Goal: Task Accomplishment & Management: Complete application form

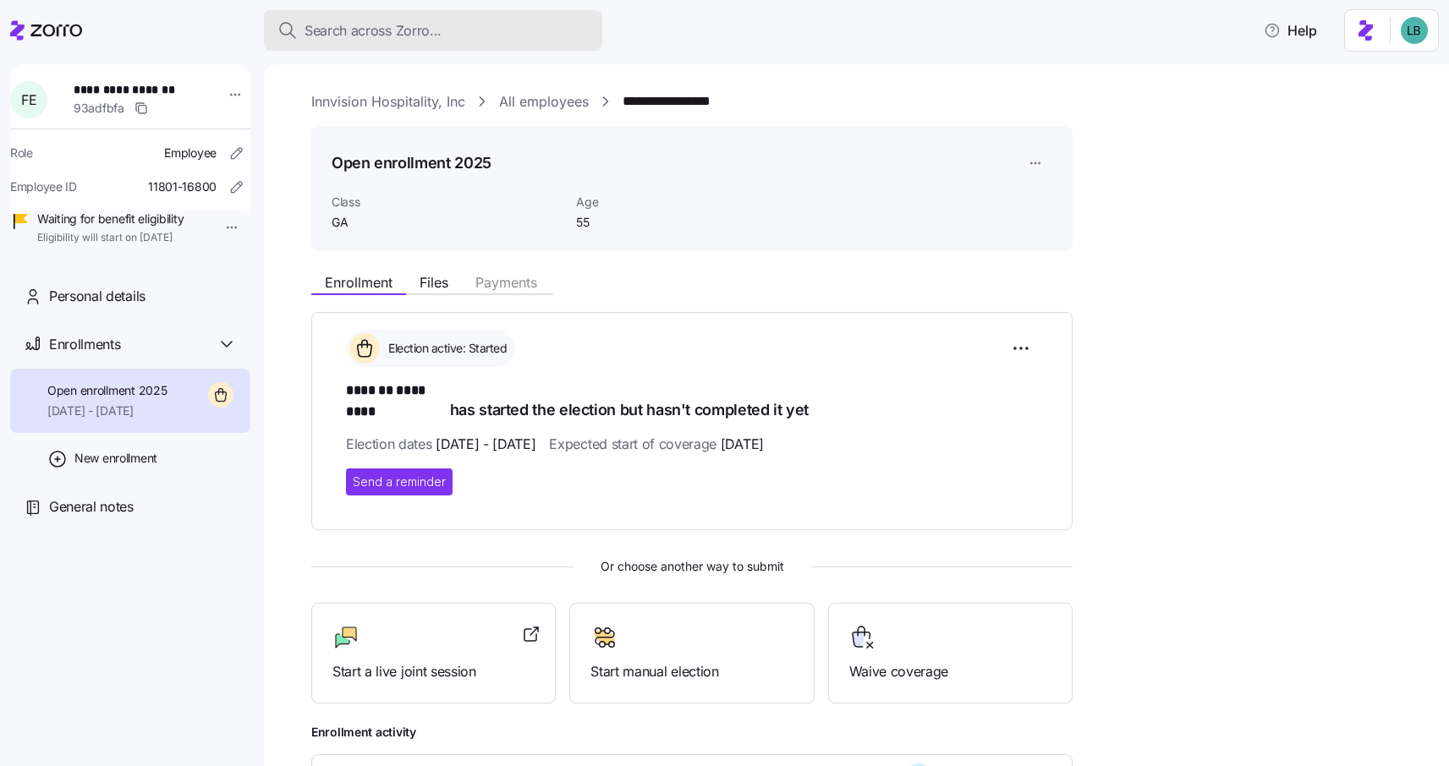
scroll to position [224, 0]
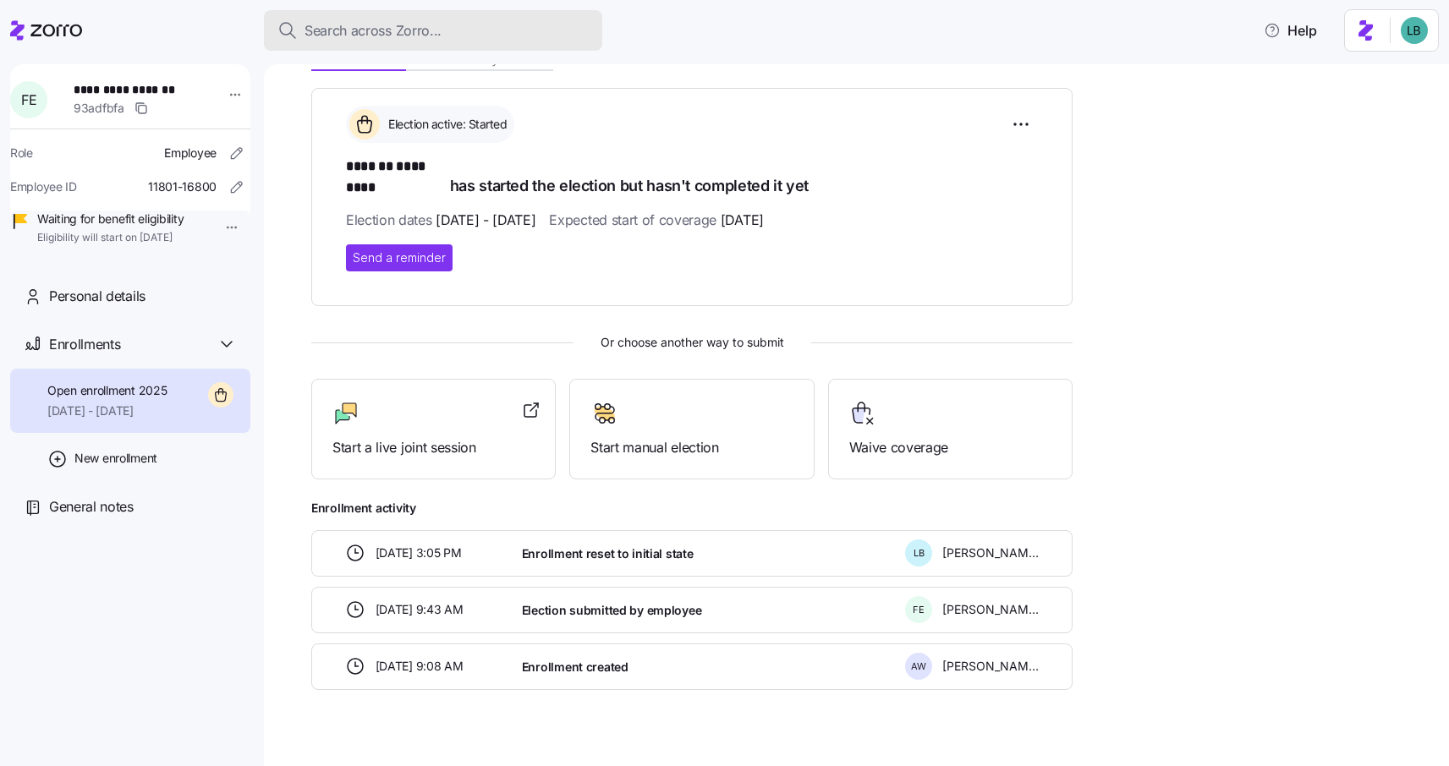
click at [340, 40] on span "Search across Zorro..." at bounding box center [373, 30] width 137 height 21
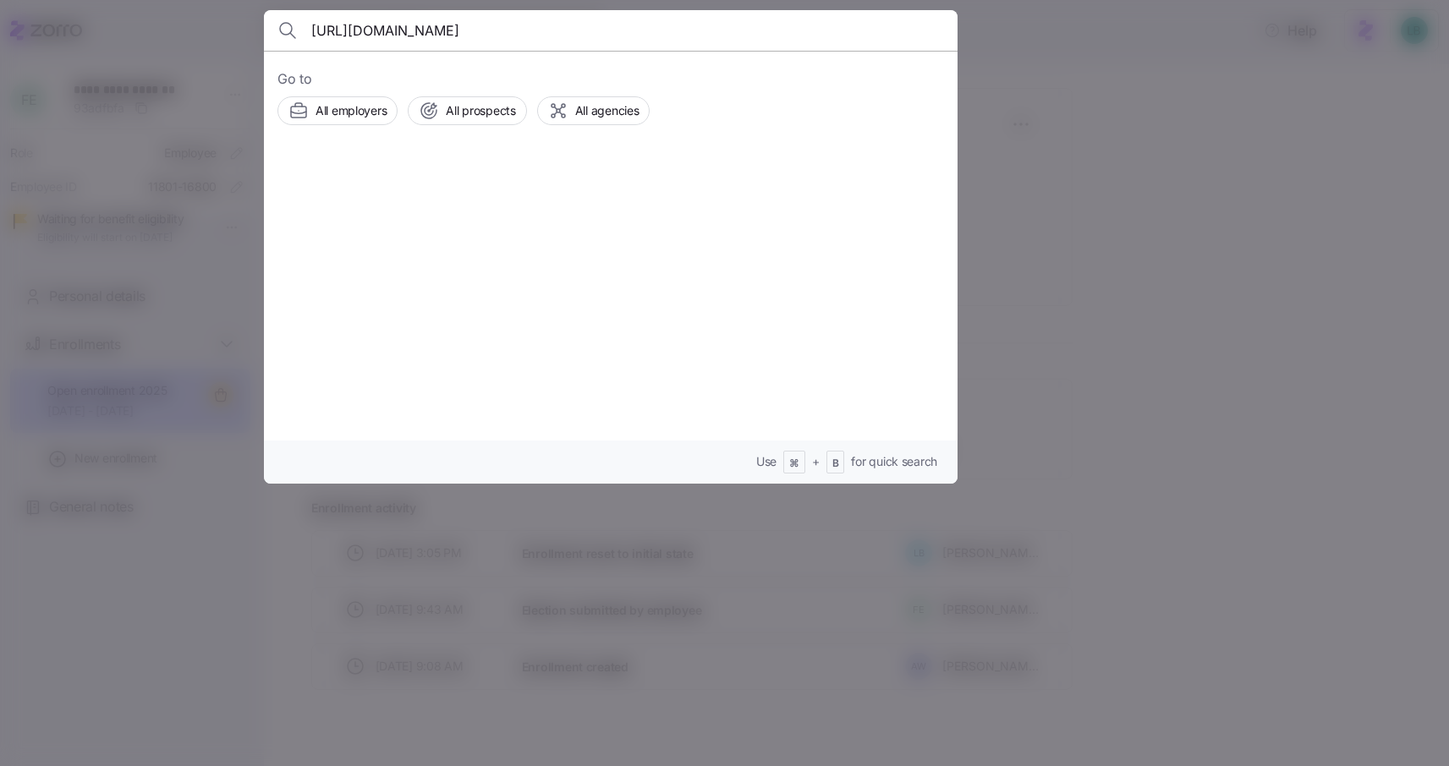
scroll to position [0, 176]
type input "https://drive.google.com/drive/folders/1ArJkJ6WH6UhR4eHyr9J5RI7ooDfy3-rQ?usp=dr…"
click at [925, 30] on icon "button" at bounding box center [927, 30] width 20 height 20
click at [360, 30] on input at bounding box center [527, 30] width 433 height 41
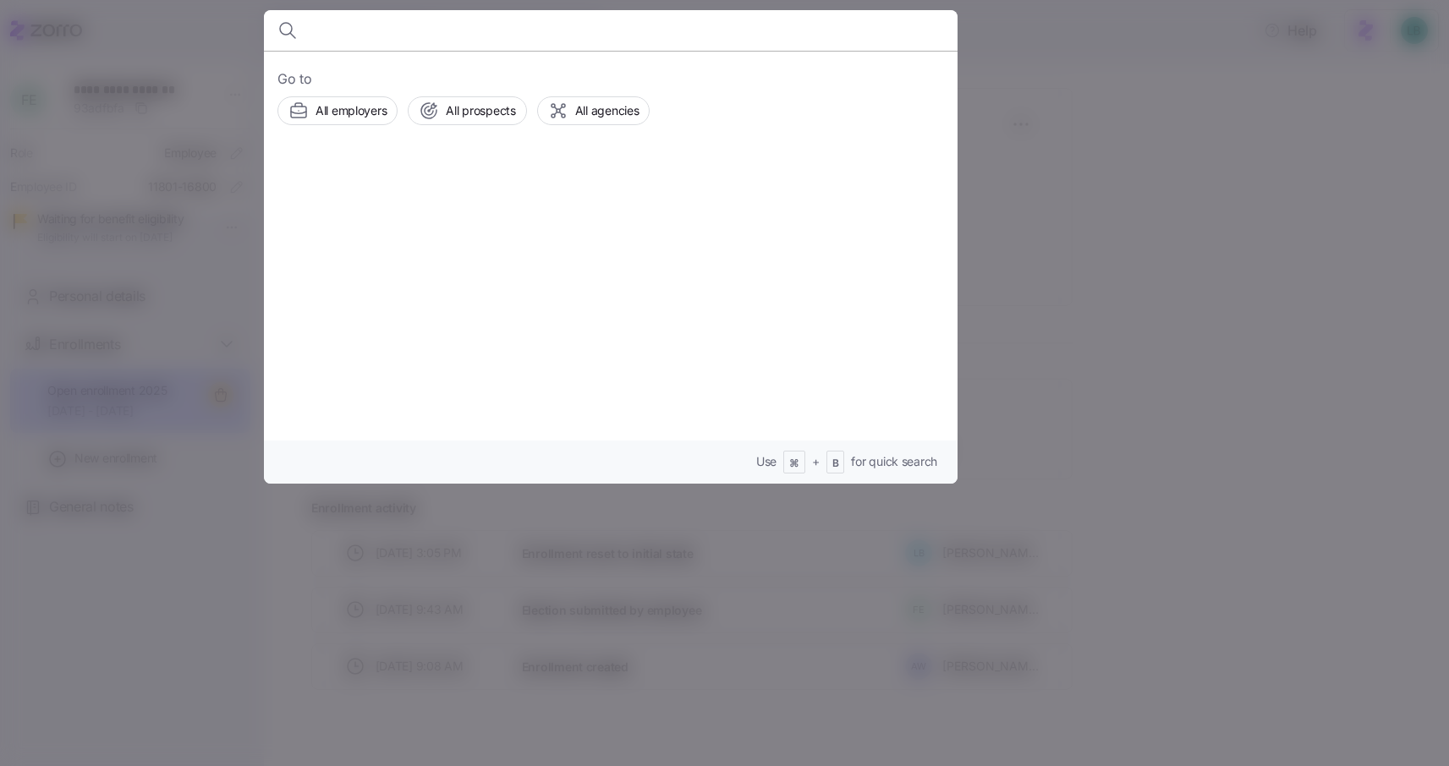
paste input "[PERSON_NAME]"
type input "[PERSON_NAME]"
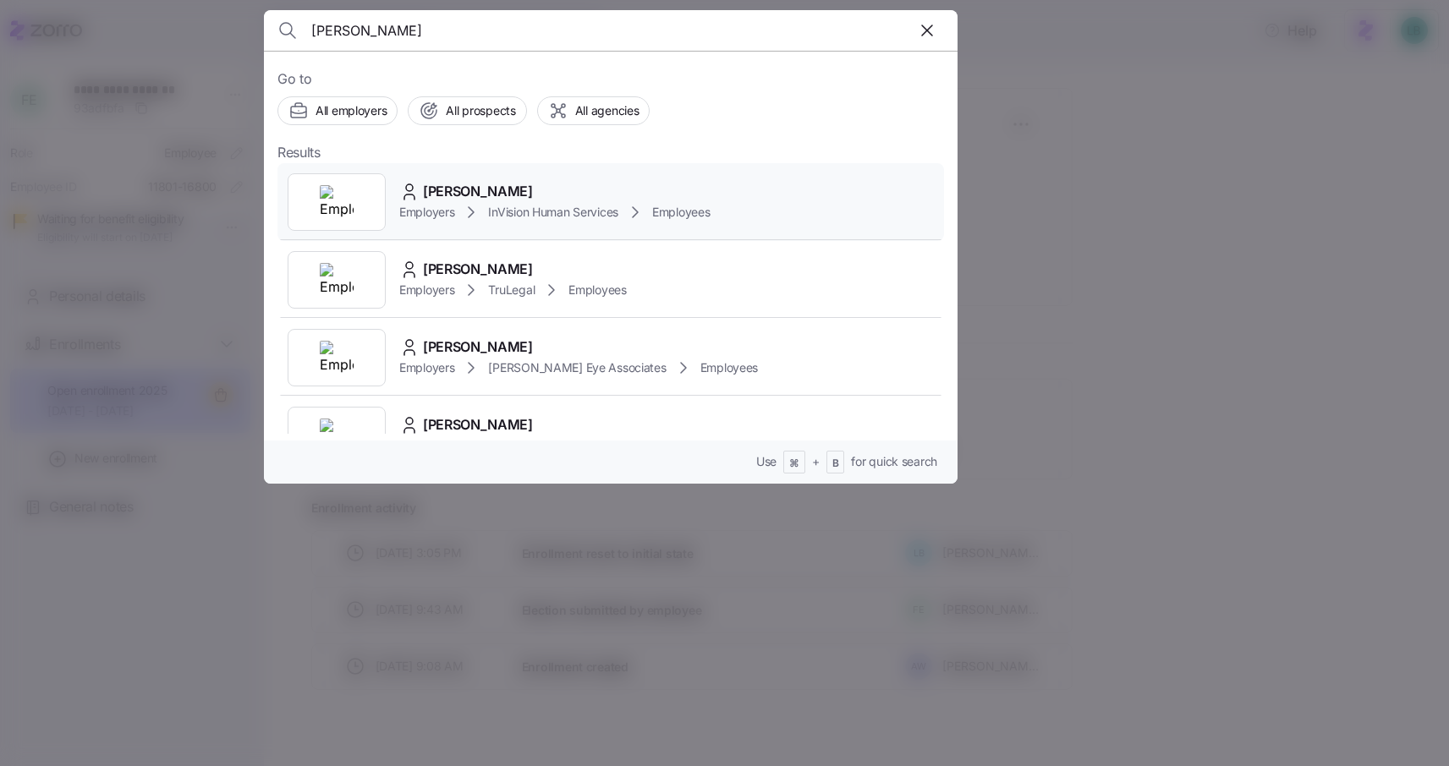
click at [461, 185] on span "[PERSON_NAME]" at bounding box center [478, 191] width 110 height 21
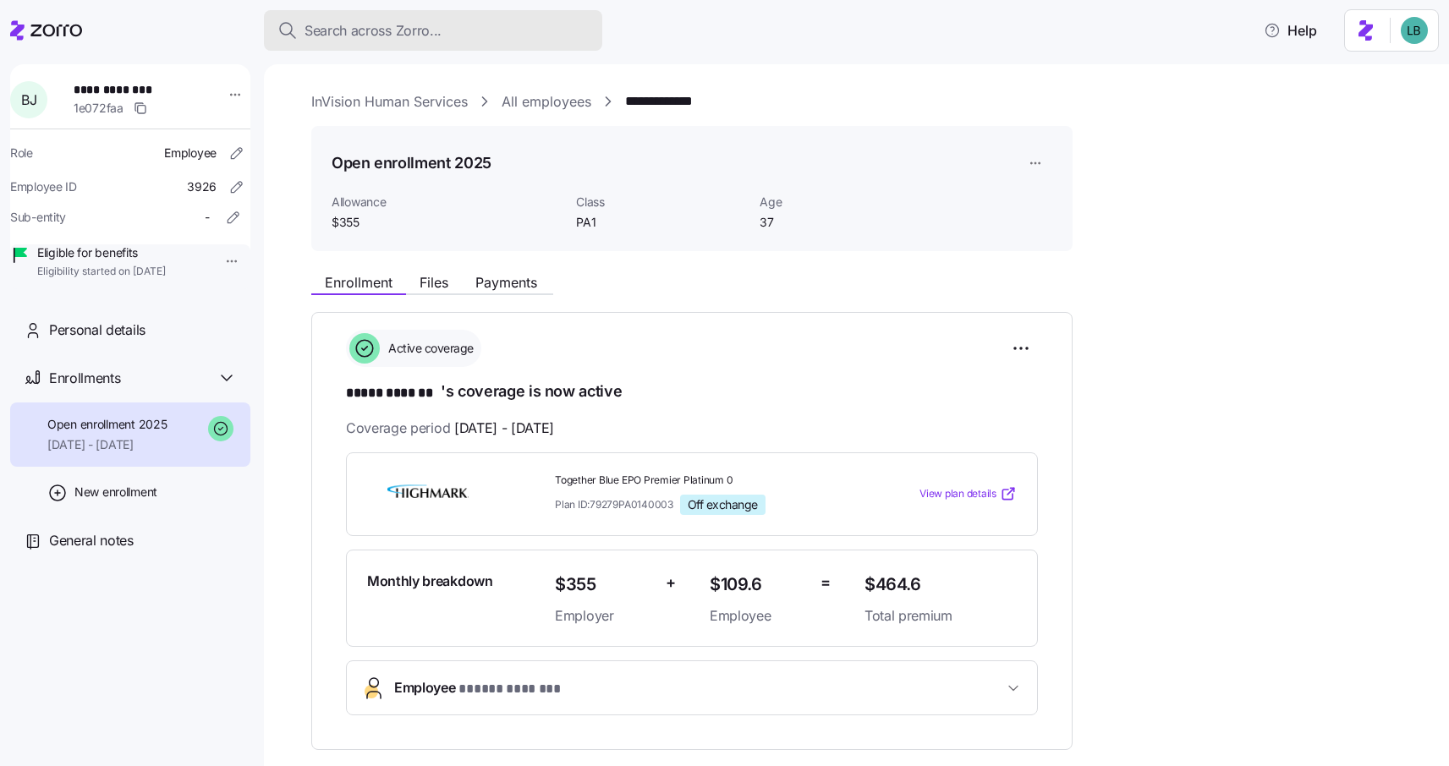
click at [387, 35] on span "Search across Zorro..." at bounding box center [373, 30] width 137 height 21
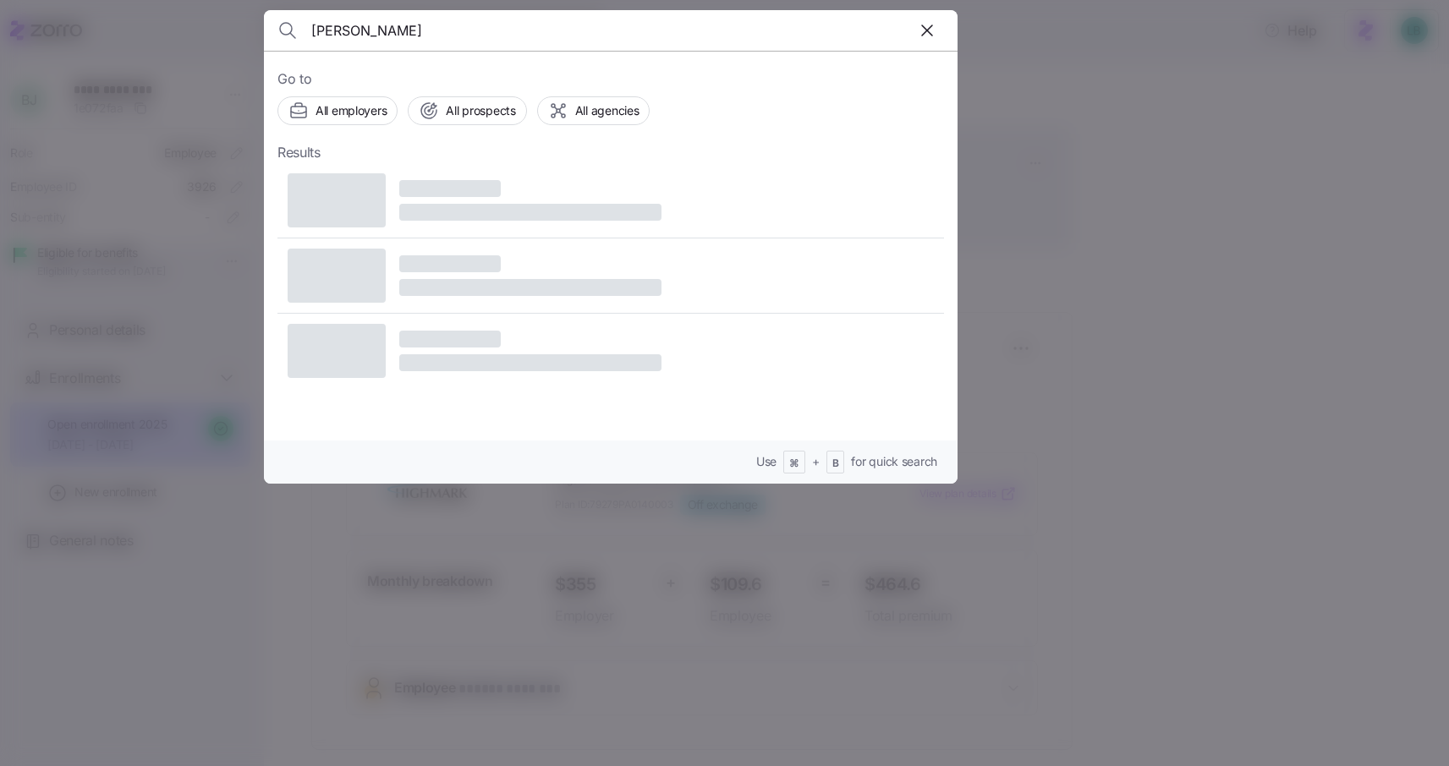
type input "[PERSON_NAME]"
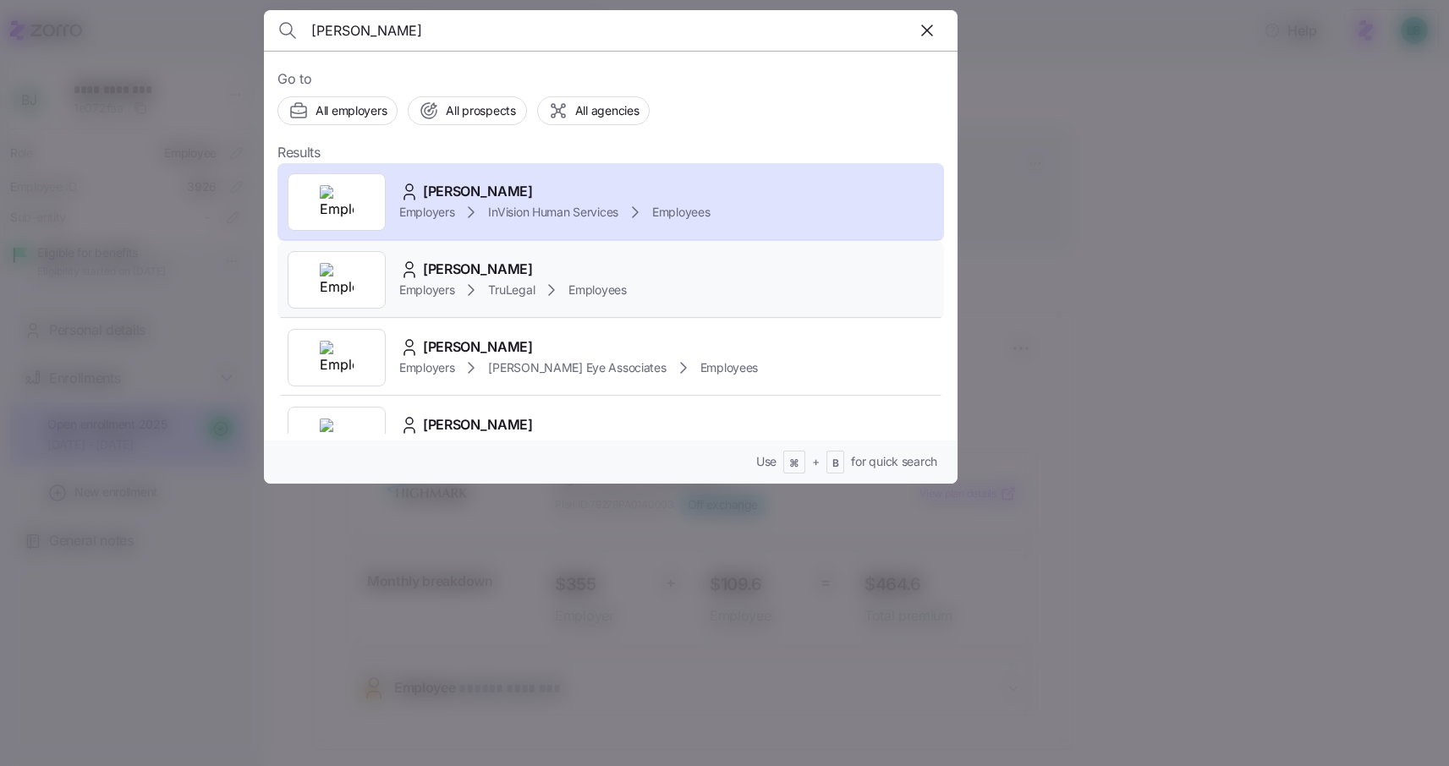
click at [487, 269] on span "[PERSON_NAME]" at bounding box center [478, 269] width 110 height 21
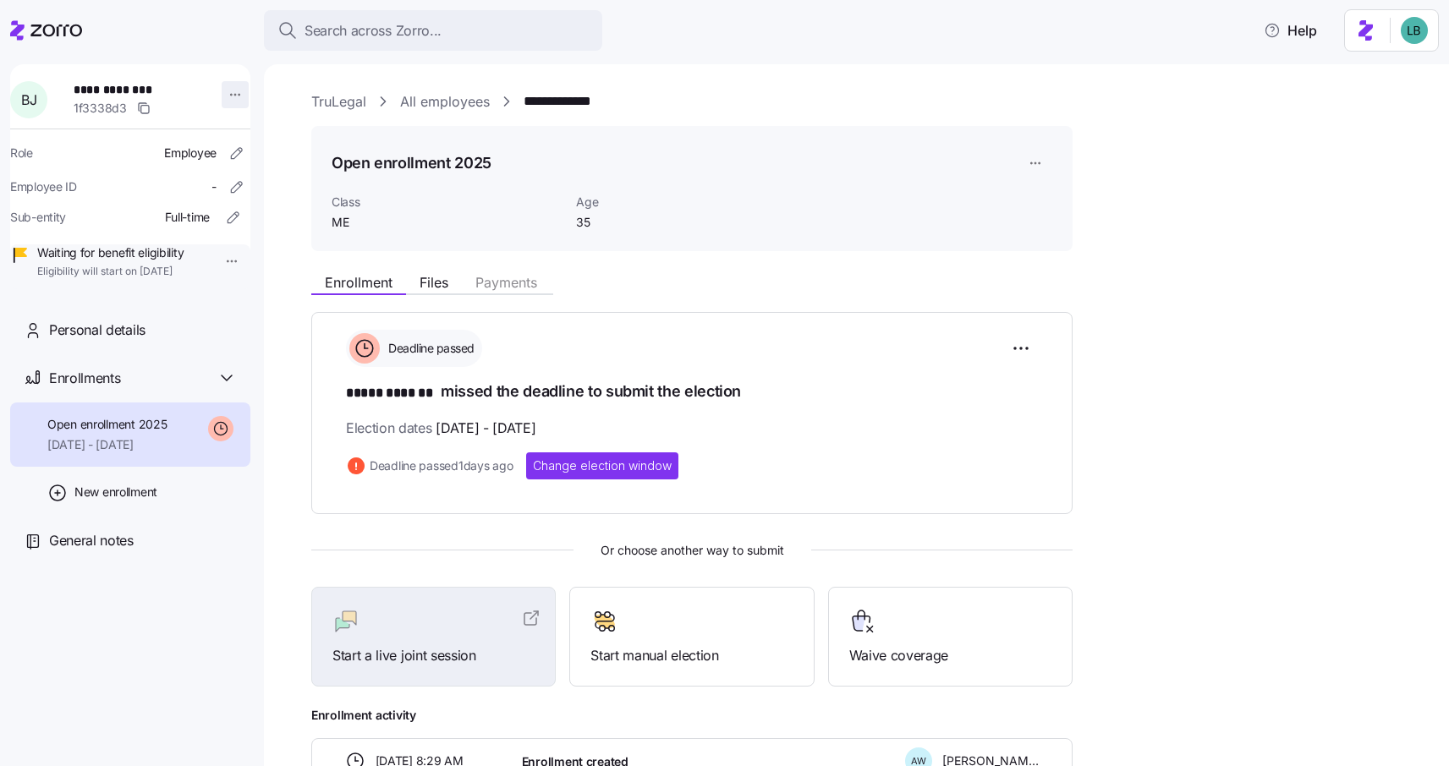
click at [228, 95] on html "**********" at bounding box center [724, 378] width 1449 height 756
click at [1019, 351] on html "**********" at bounding box center [724, 378] width 1449 height 756
click at [975, 394] on span "Change election window" at bounding box center [958, 390] width 130 height 17
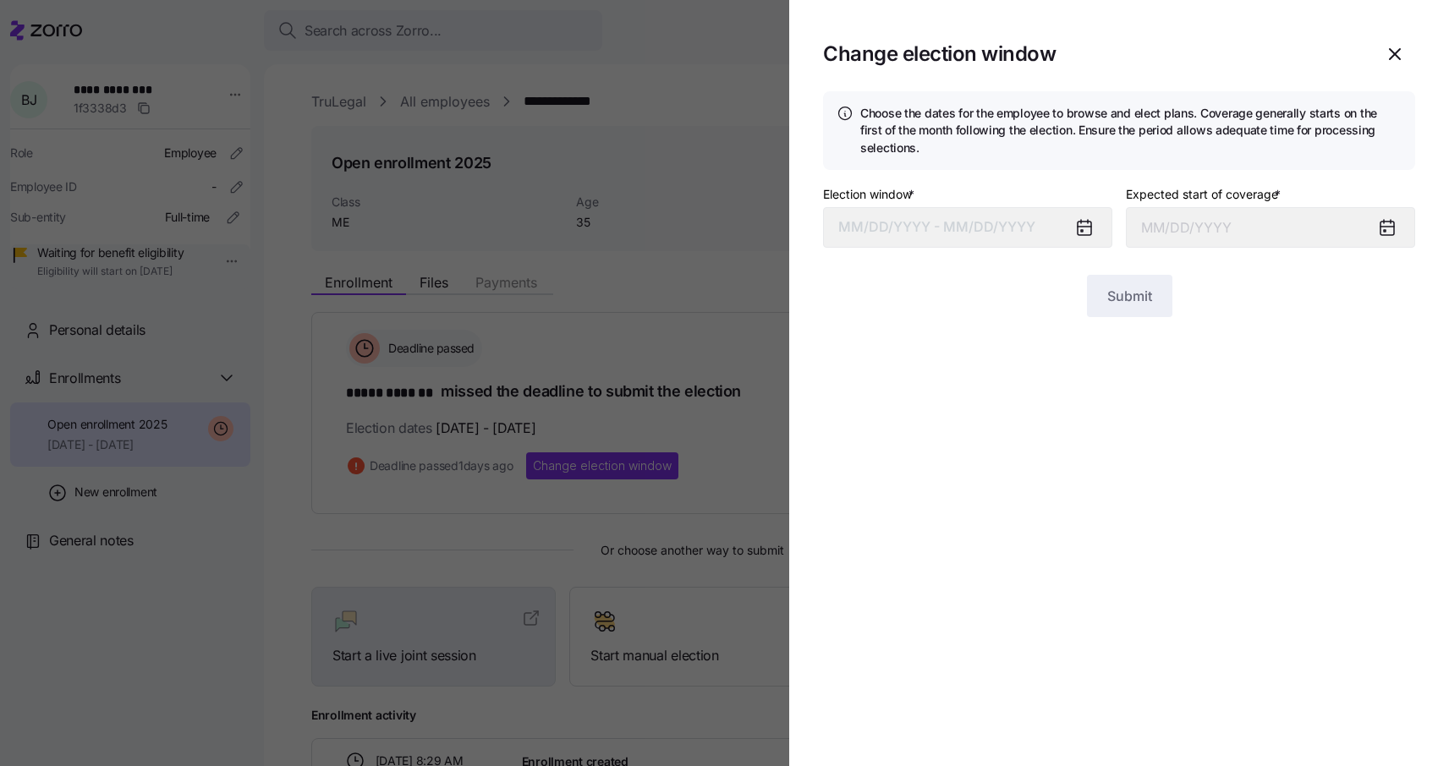
type input "[DATE]"
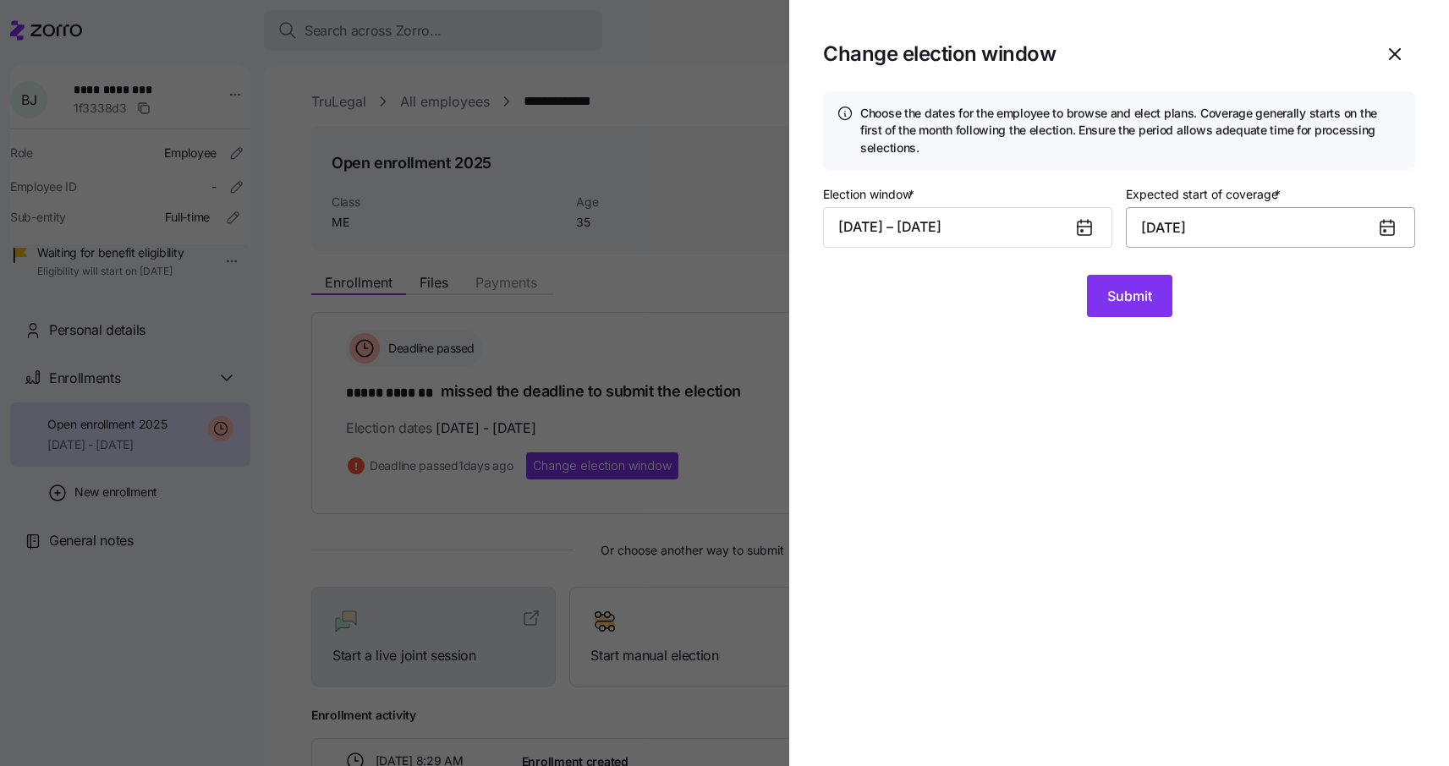
click at [1233, 230] on input "[DATE]" at bounding box center [1270, 227] width 289 height 41
click at [1387, 227] on icon at bounding box center [1388, 227] width 14 height 0
click at [1047, 230] on button "[DATE] – [DATE]" at bounding box center [967, 227] width 289 height 41
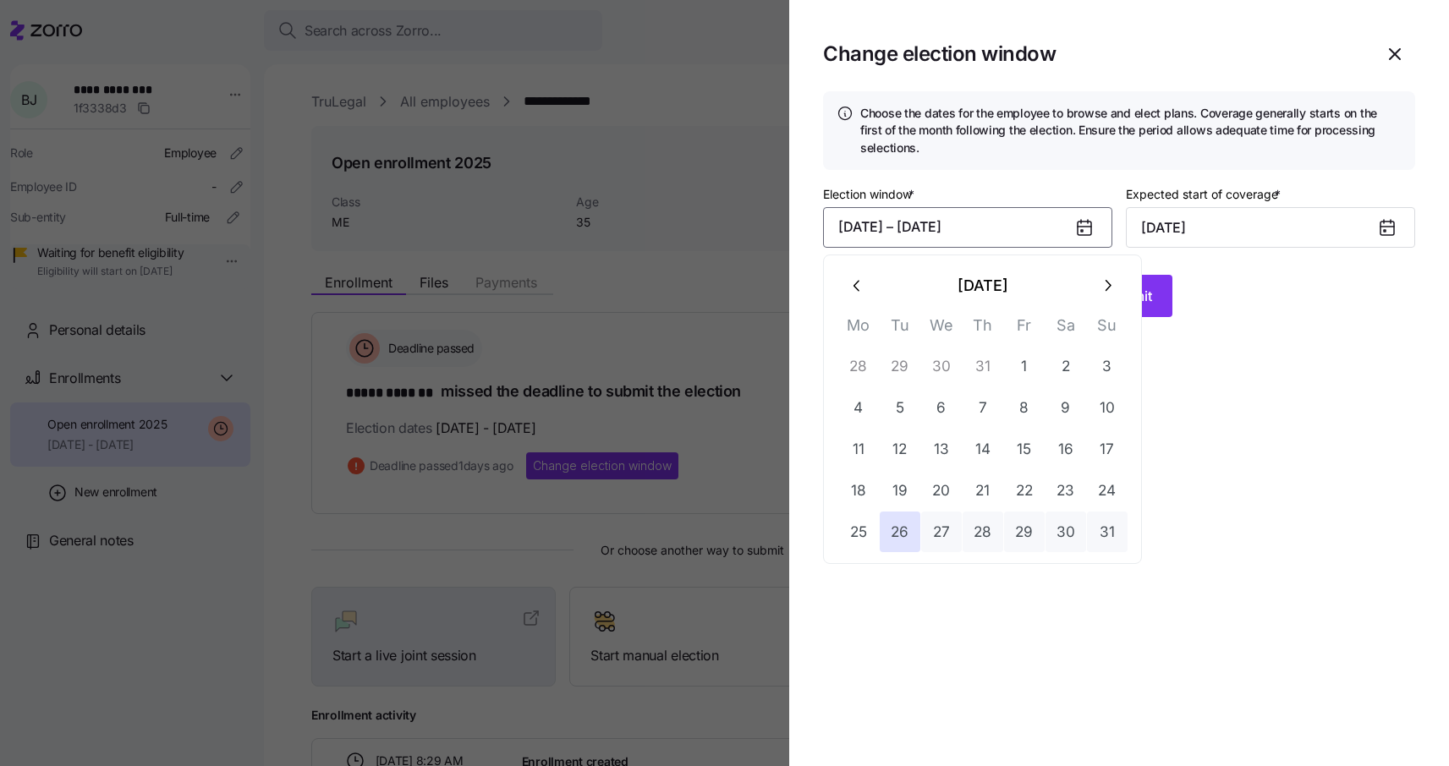
click at [1111, 282] on icon "button" at bounding box center [1107, 286] width 19 height 19
click at [988, 406] on button "11" at bounding box center [983, 407] width 41 height 41
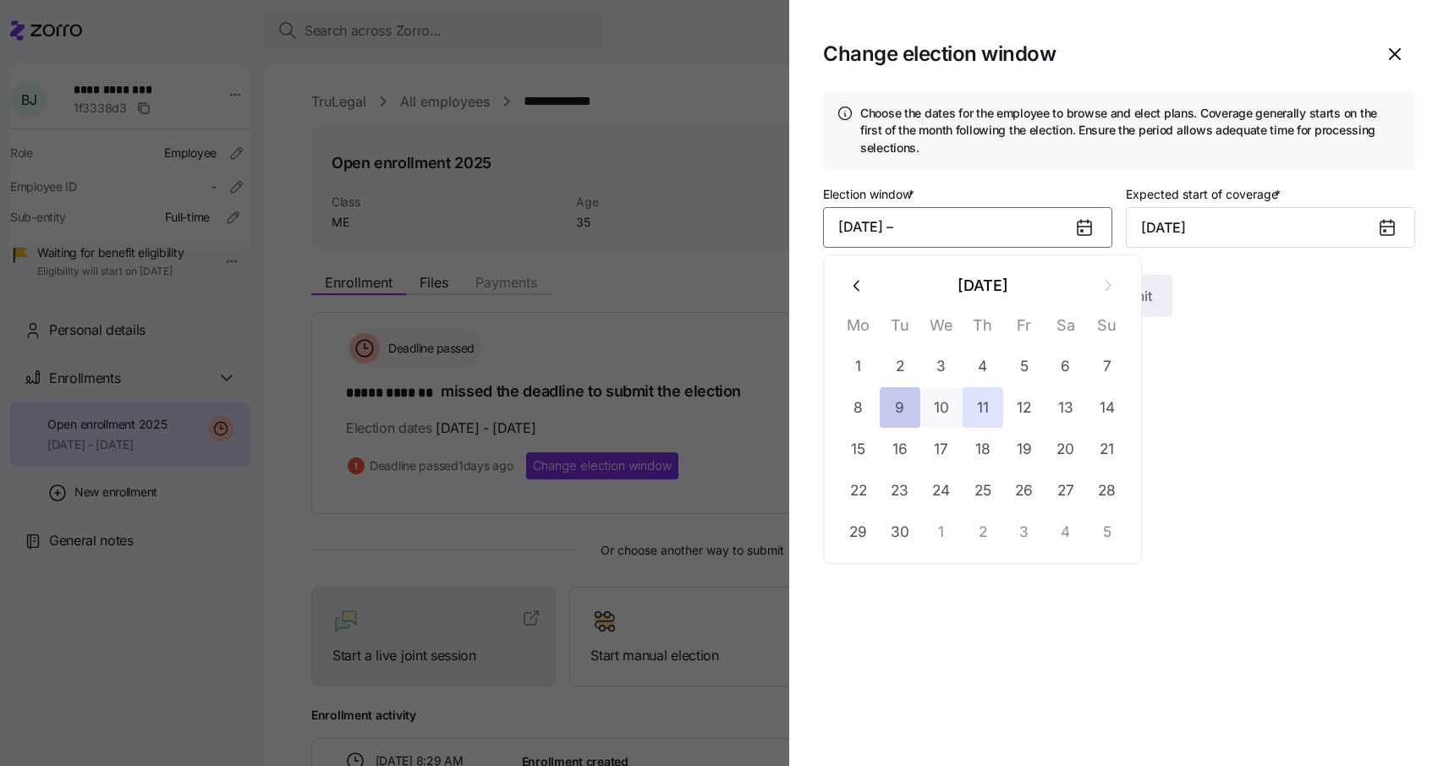
click at [903, 404] on button "9" at bounding box center [900, 407] width 41 height 41
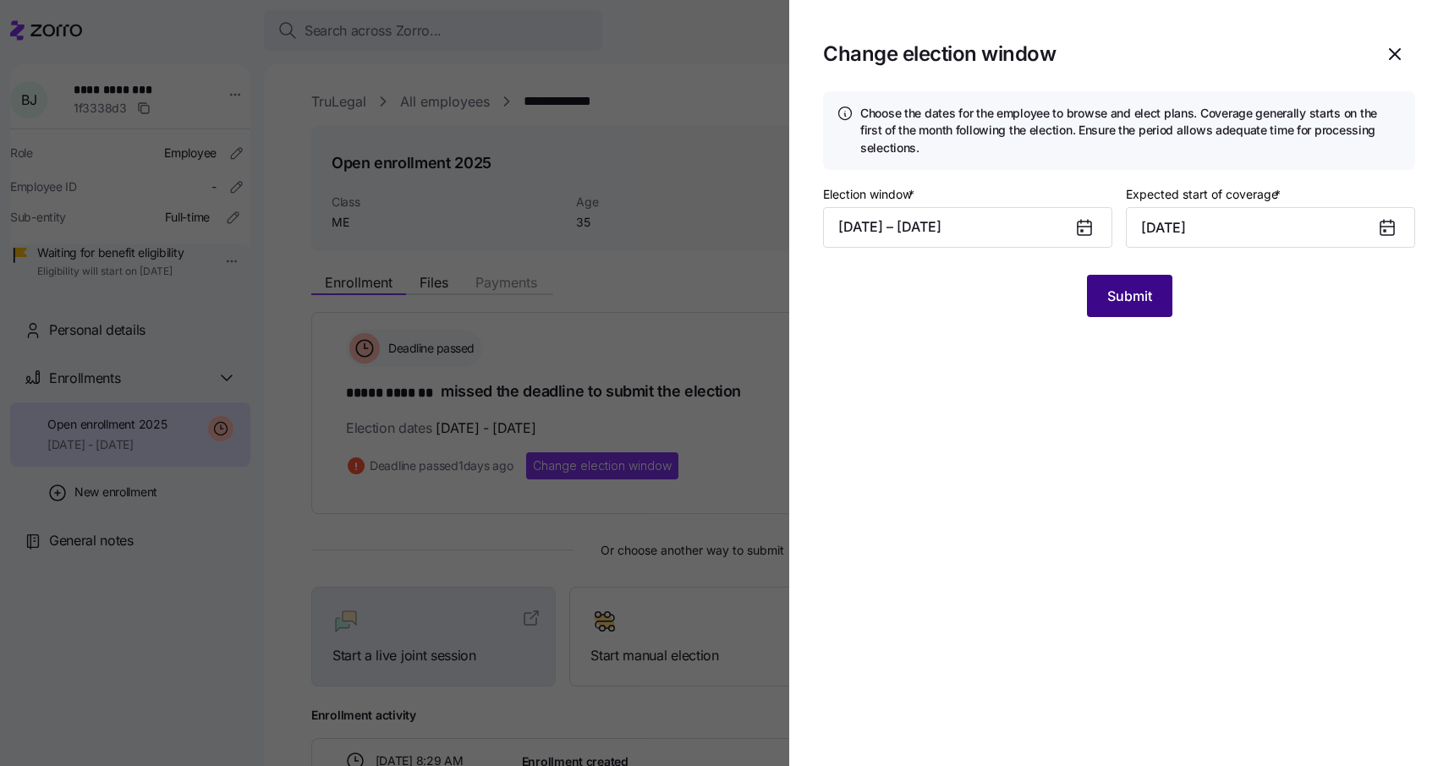
click at [1135, 299] on span "Submit" at bounding box center [1129, 296] width 45 height 20
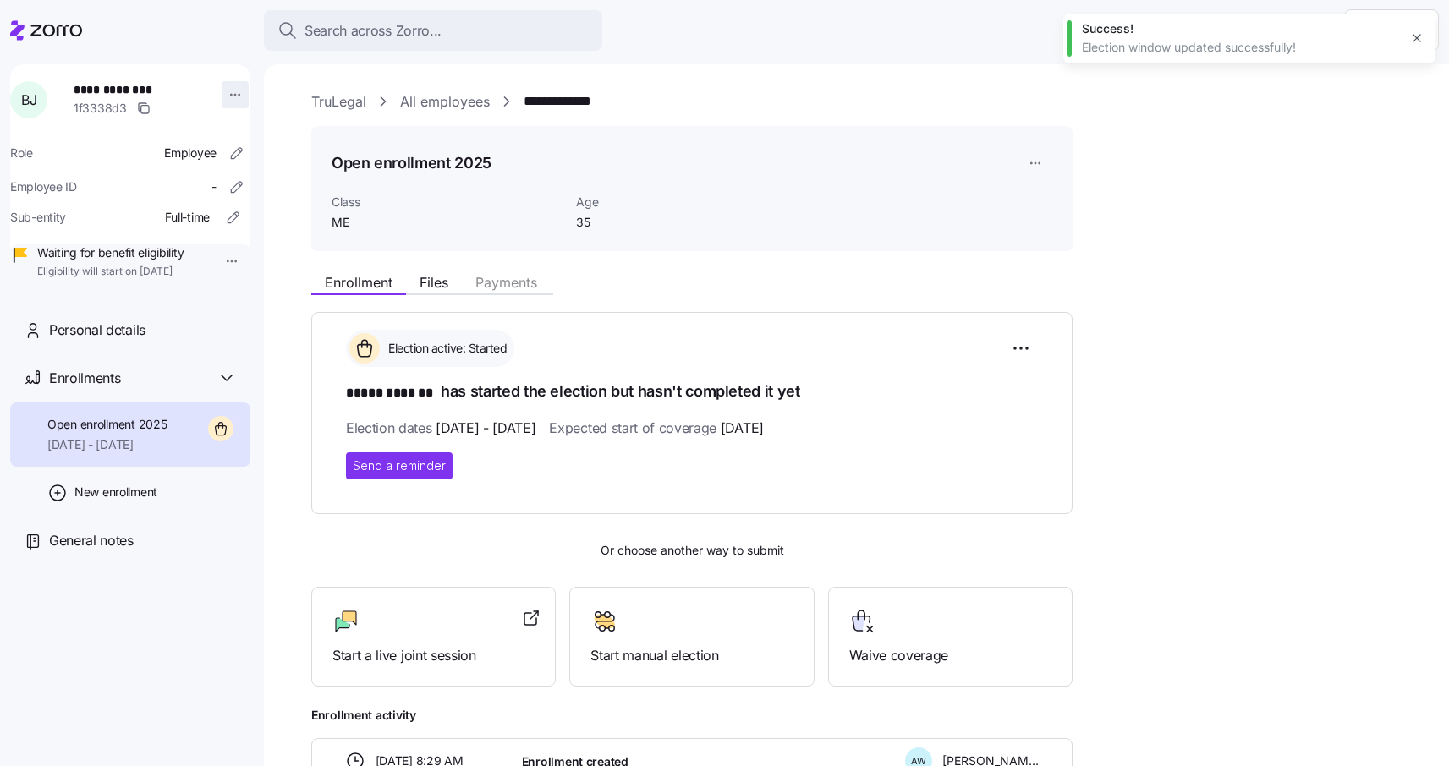
click at [228, 96] on html "**********" at bounding box center [724, 378] width 1449 height 756
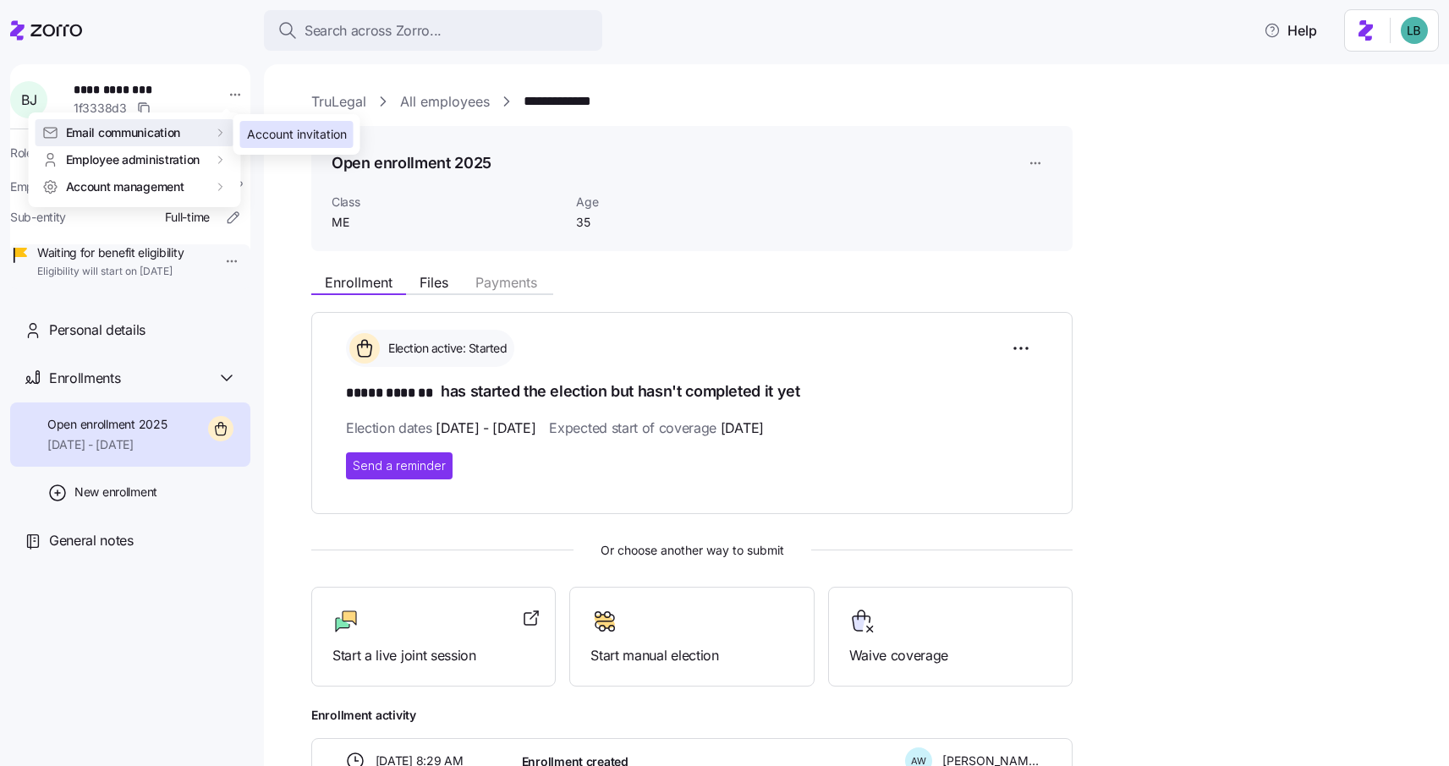
click at [284, 131] on div "Account invitation" at bounding box center [297, 134] width 100 height 19
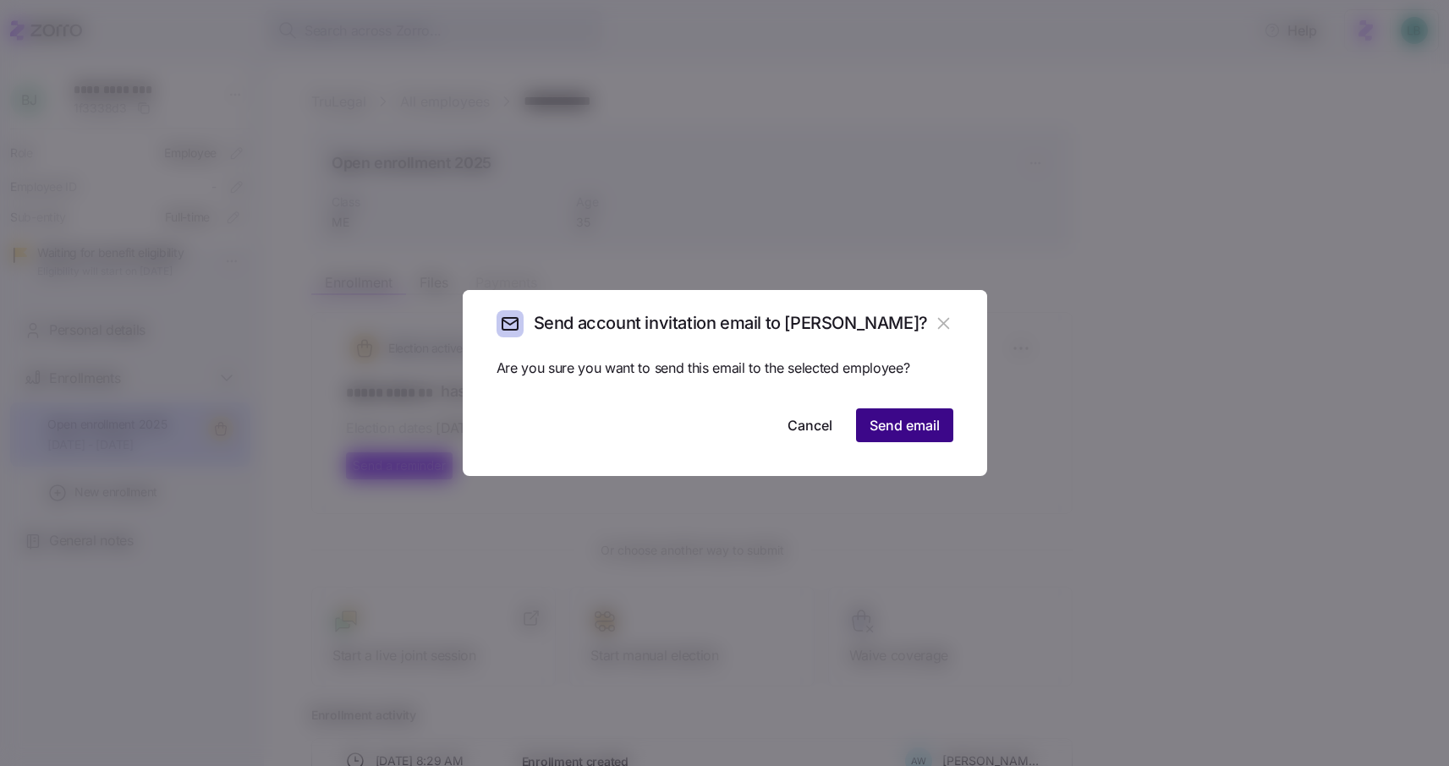
click at [935, 426] on span "Send email" at bounding box center [905, 425] width 70 height 20
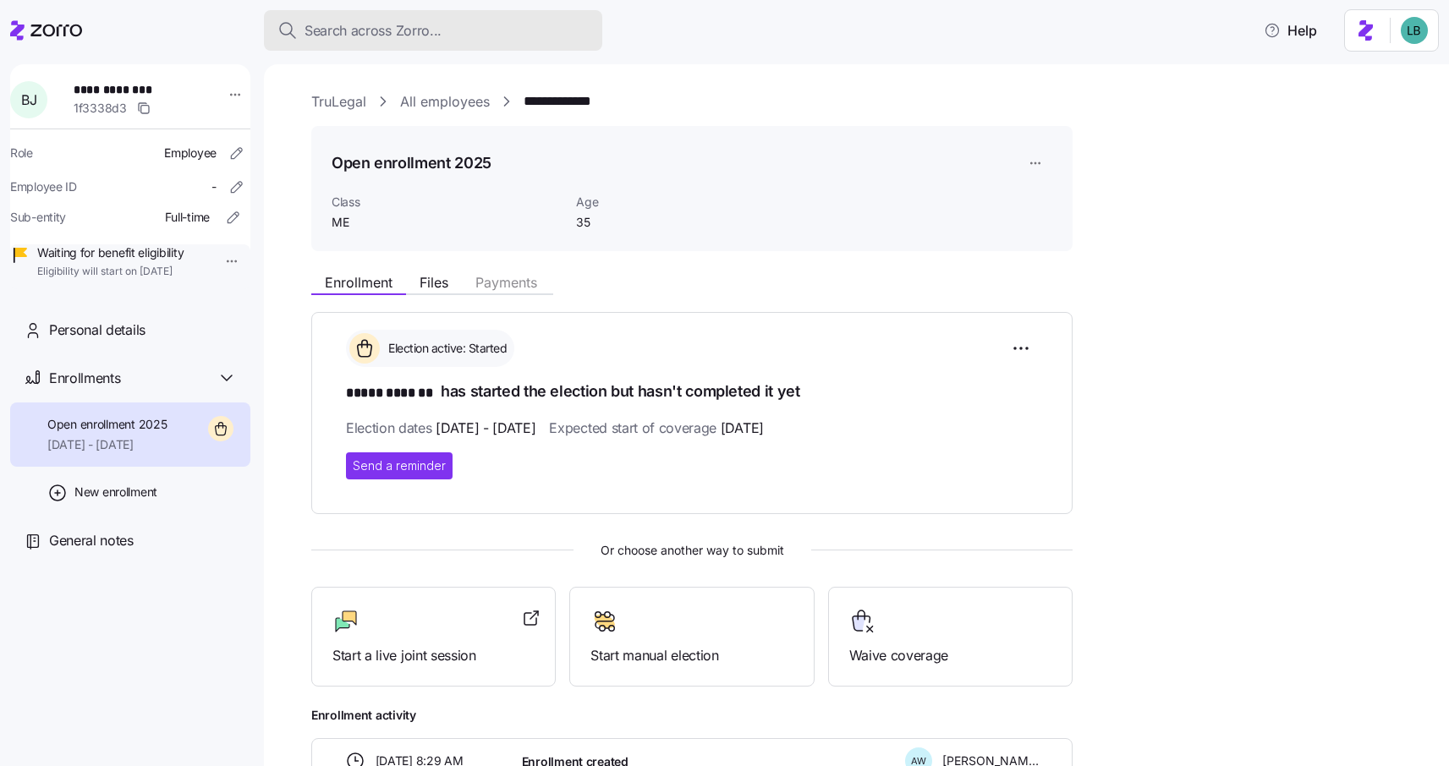
click at [360, 42] on button "Search across Zorro..." at bounding box center [433, 30] width 338 height 41
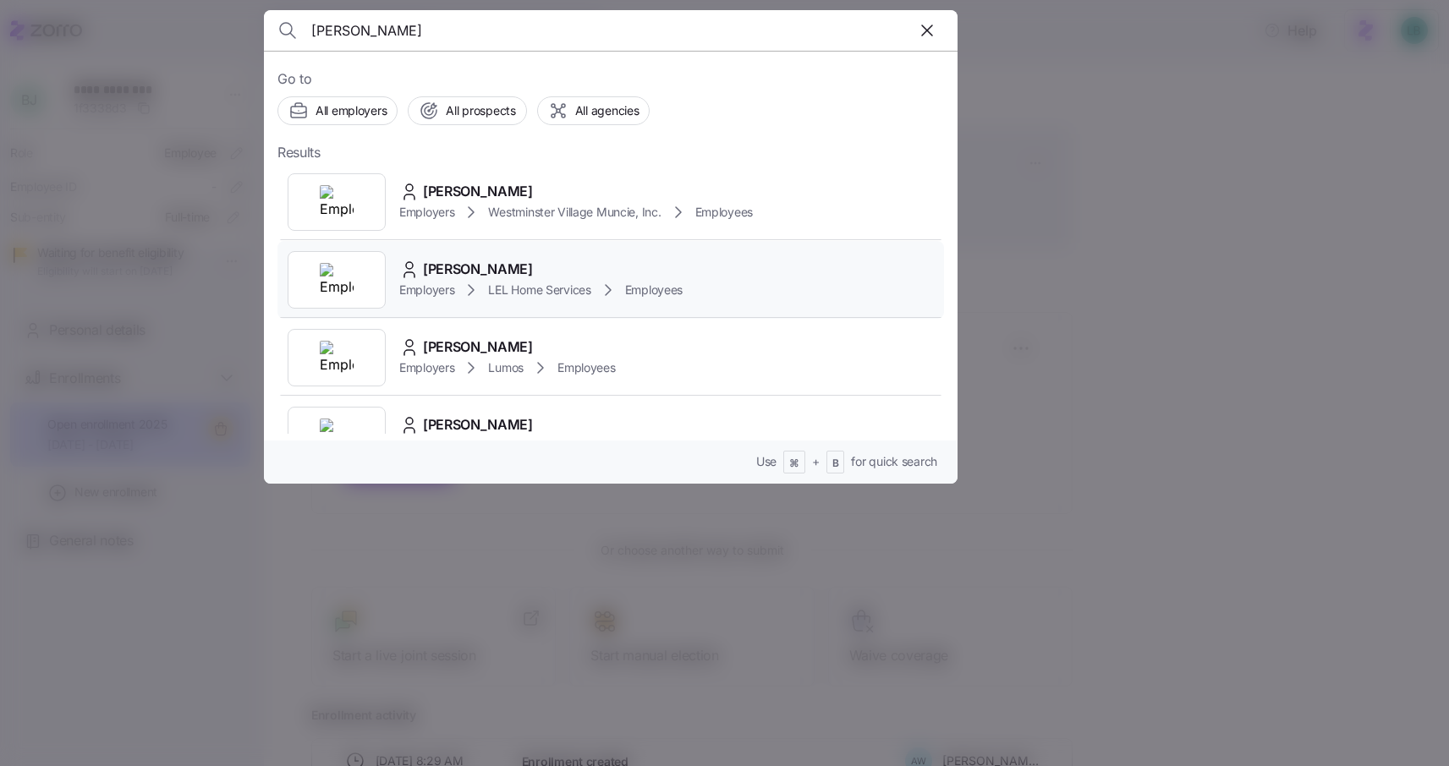
type input "[PERSON_NAME]"
click at [459, 272] on span "[PERSON_NAME]" at bounding box center [478, 269] width 110 height 21
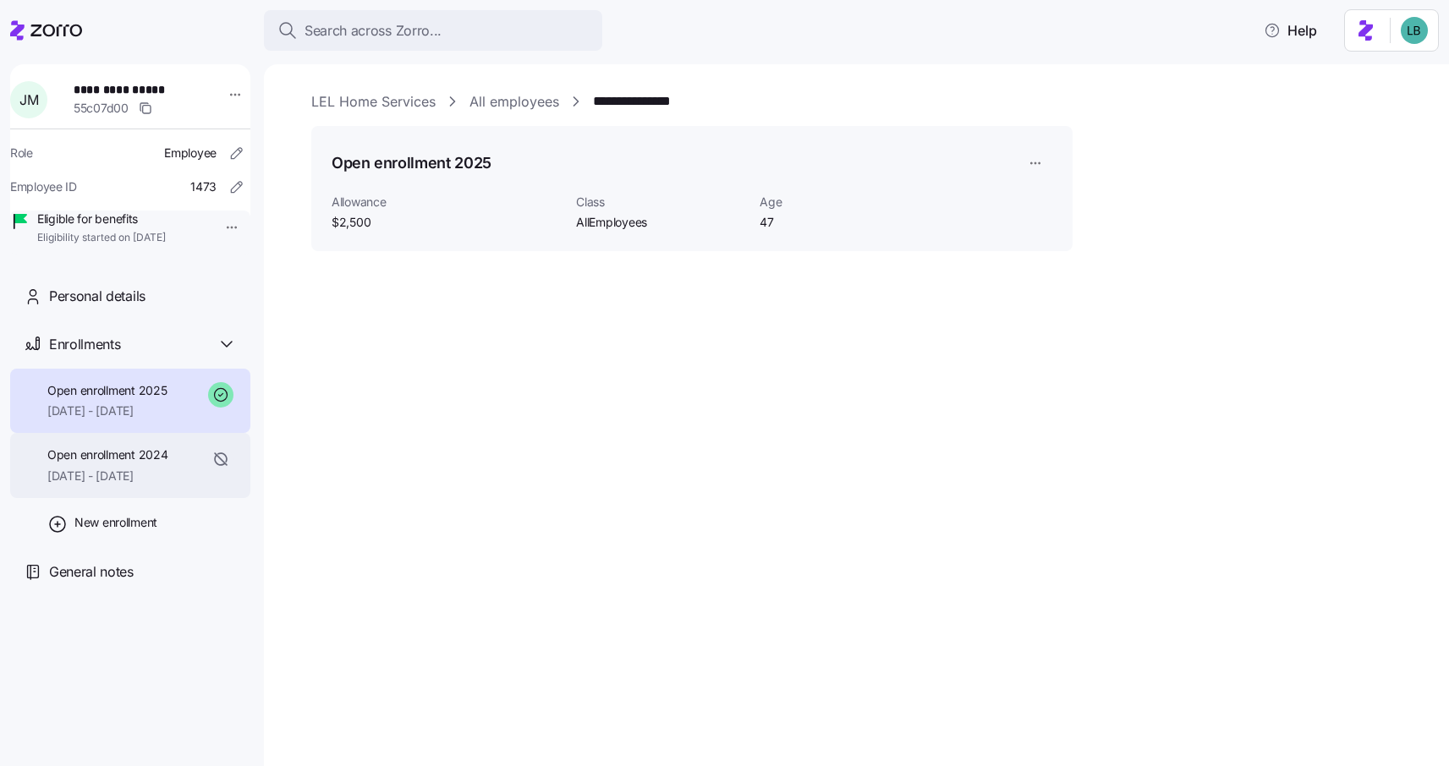
click at [124, 485] on span "[DATE] - [DATE]" at bounding box center [107, 476] width 120 height 17
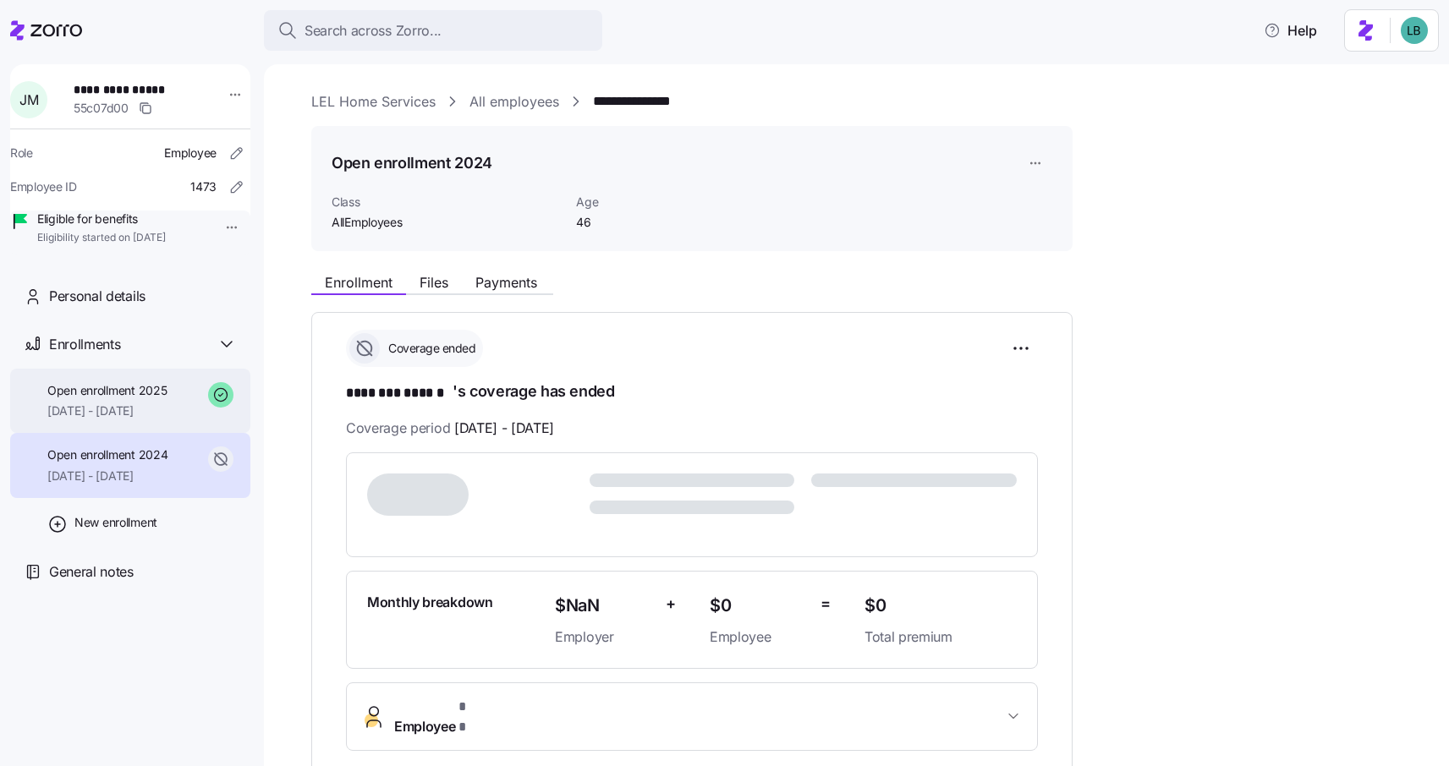
click at [129, 420] on div "Open enrollment 2025 [DATE] - [DATE]" at bounding box center [106, 401] width 119 height 38
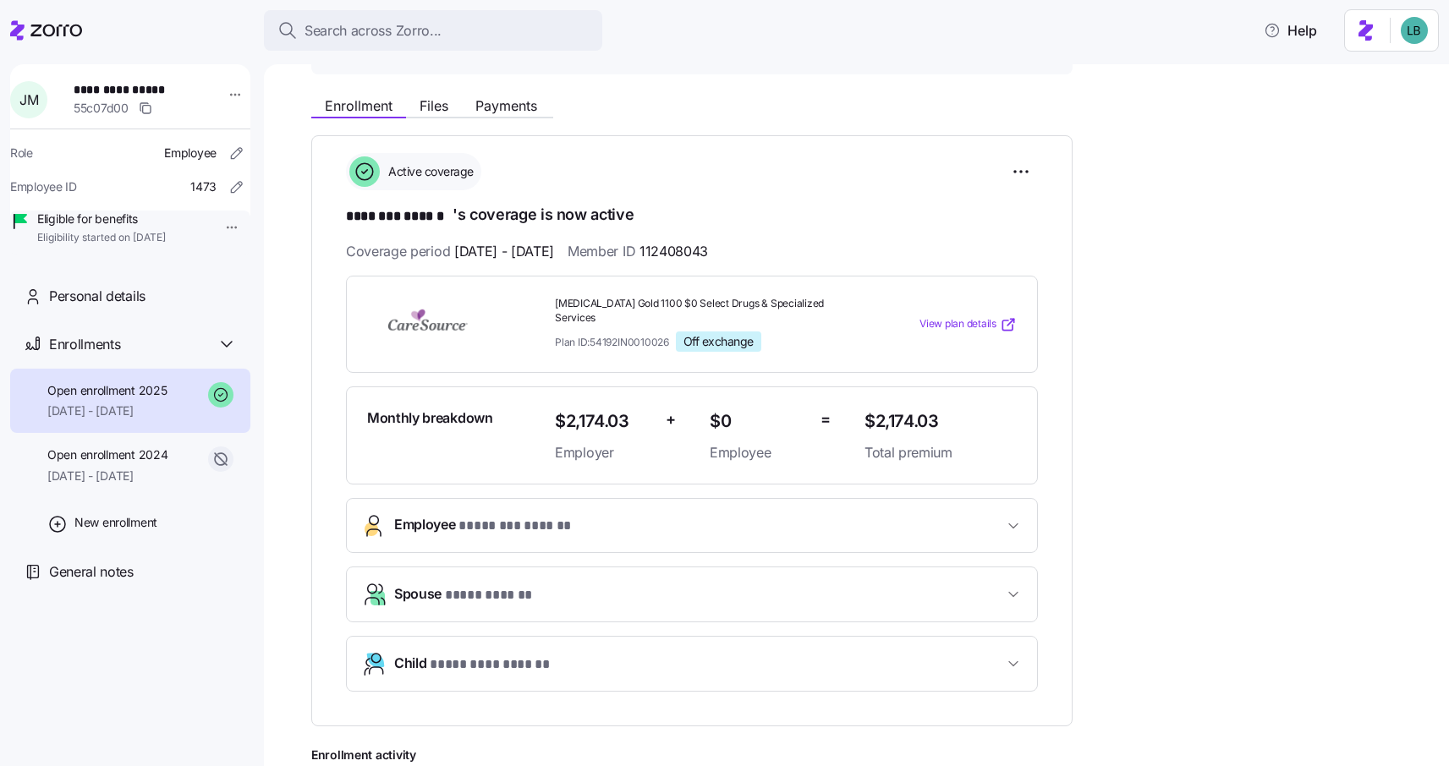
click at [508, 517] on span "* ******** ****** *" at bounding box center [515, 526] width 113 height 21
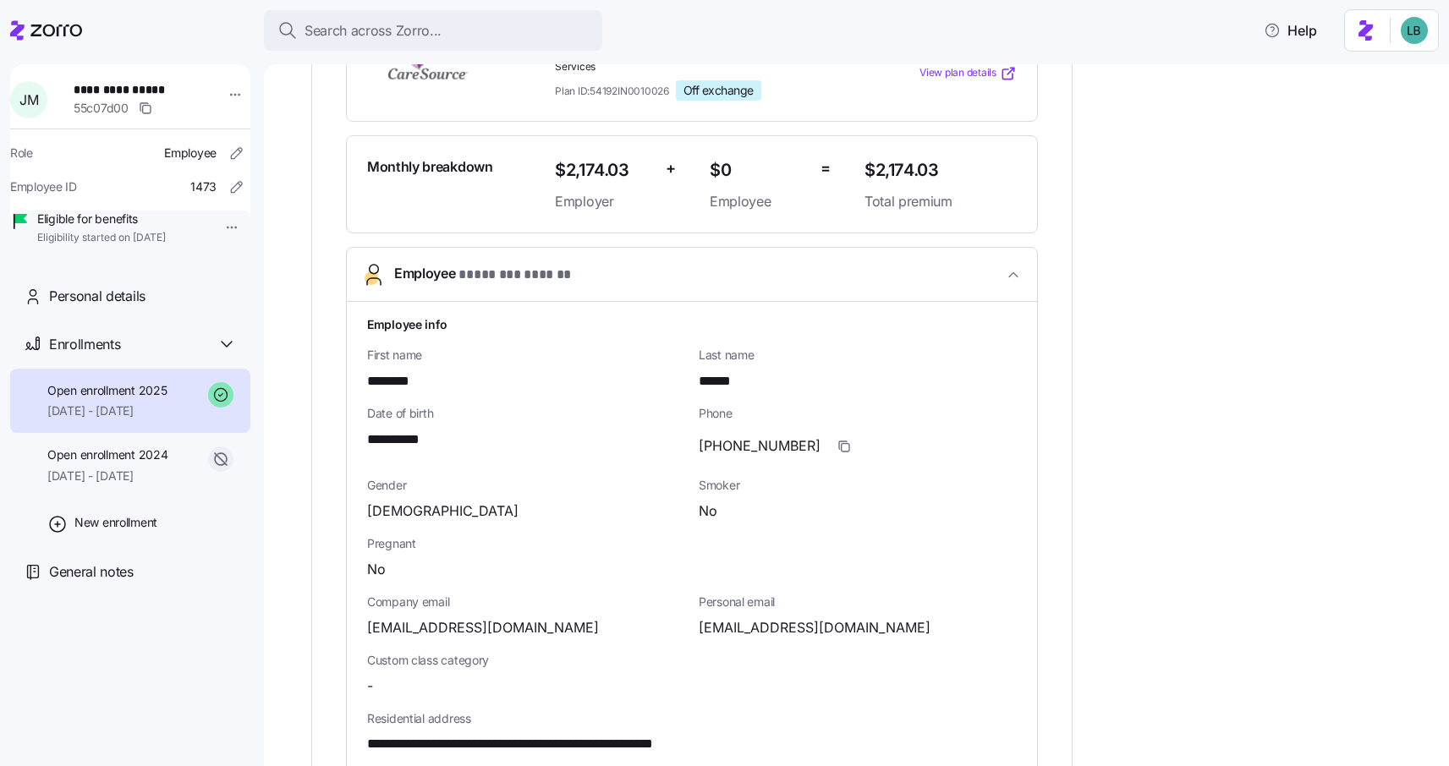
scroll to position [473, 0]
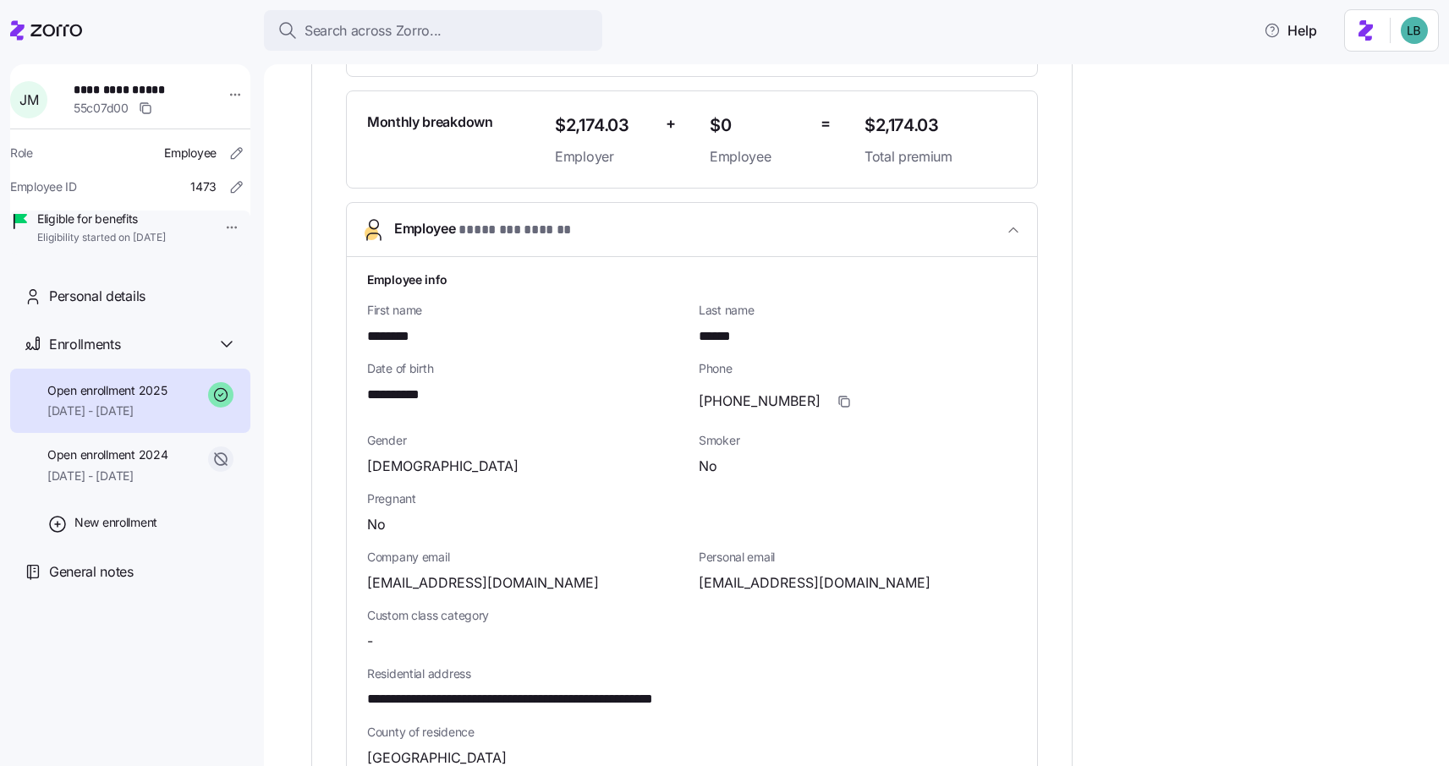
click at [426, 385] on span "**********" at bounding box center [403, 395] width 73 height 21
copy span "****"
click at [349, 41] on span "Search across Zorro..." at bounding box center [373, 30] width 137 height 21
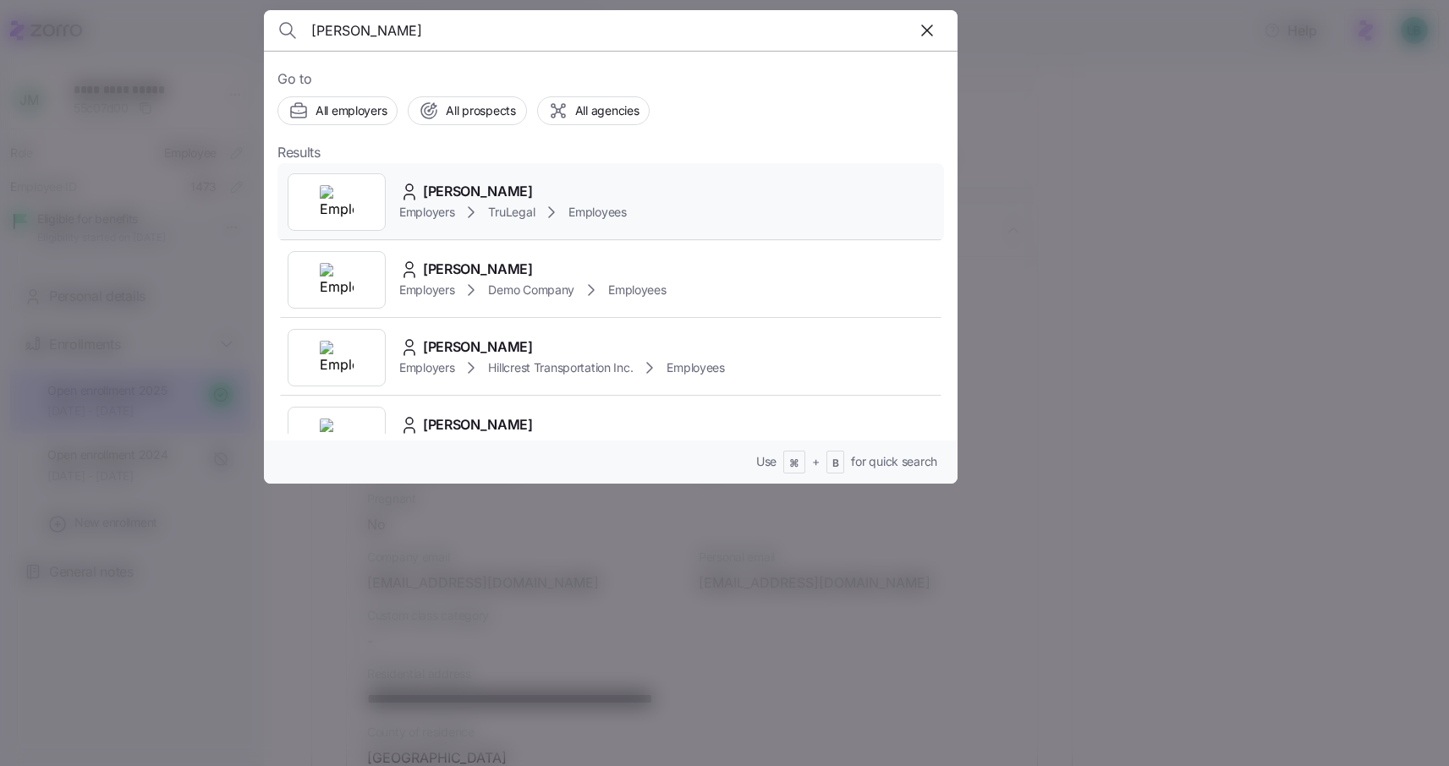
type input "[PERSON_NAME]"
click at [449, 189] on span "[PERSON_NAME]" at bounding box center [478, 191] width 110 height 21
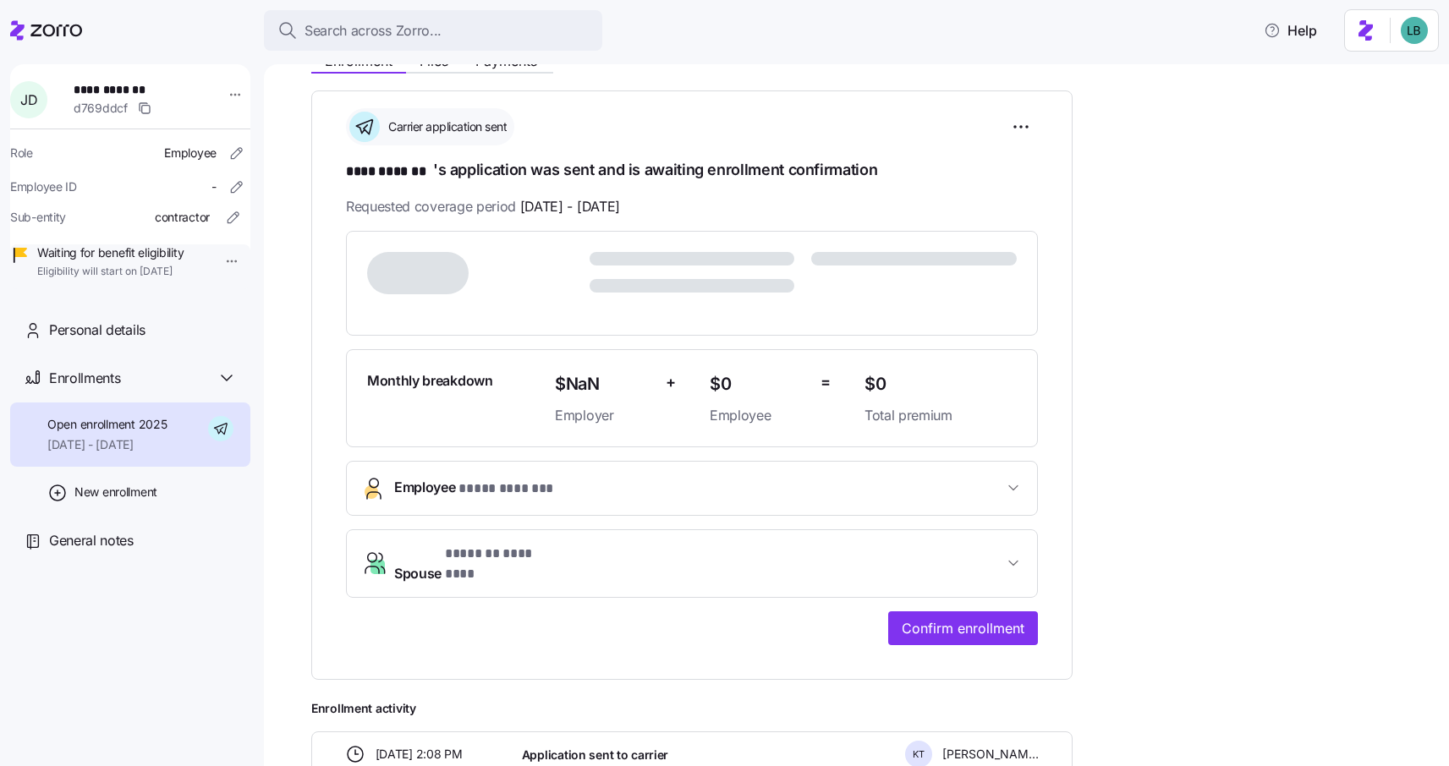
scroll to position [233, 0]
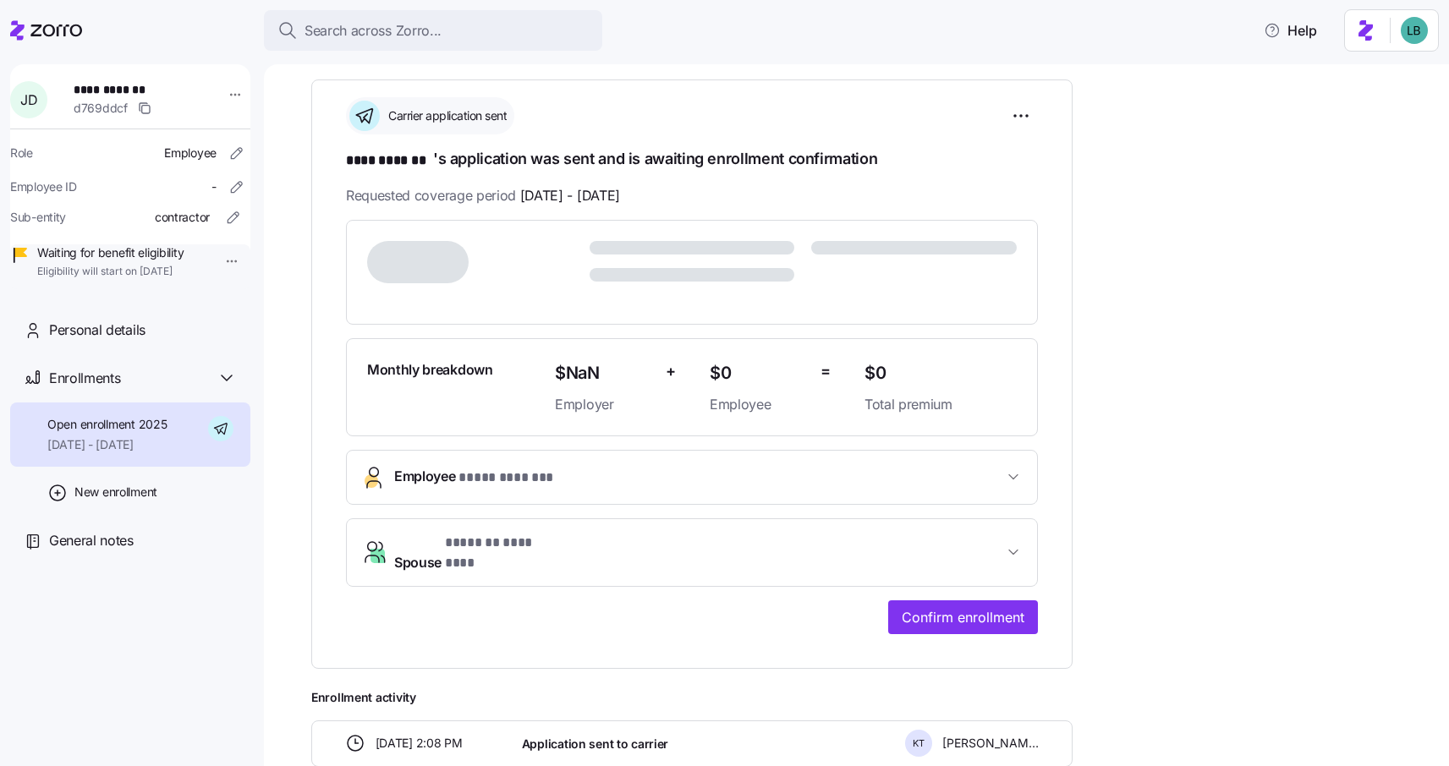
click at [596, 484] on span "Employee * **** ******* *" at bounding box center [698, 477] width 609 height 23
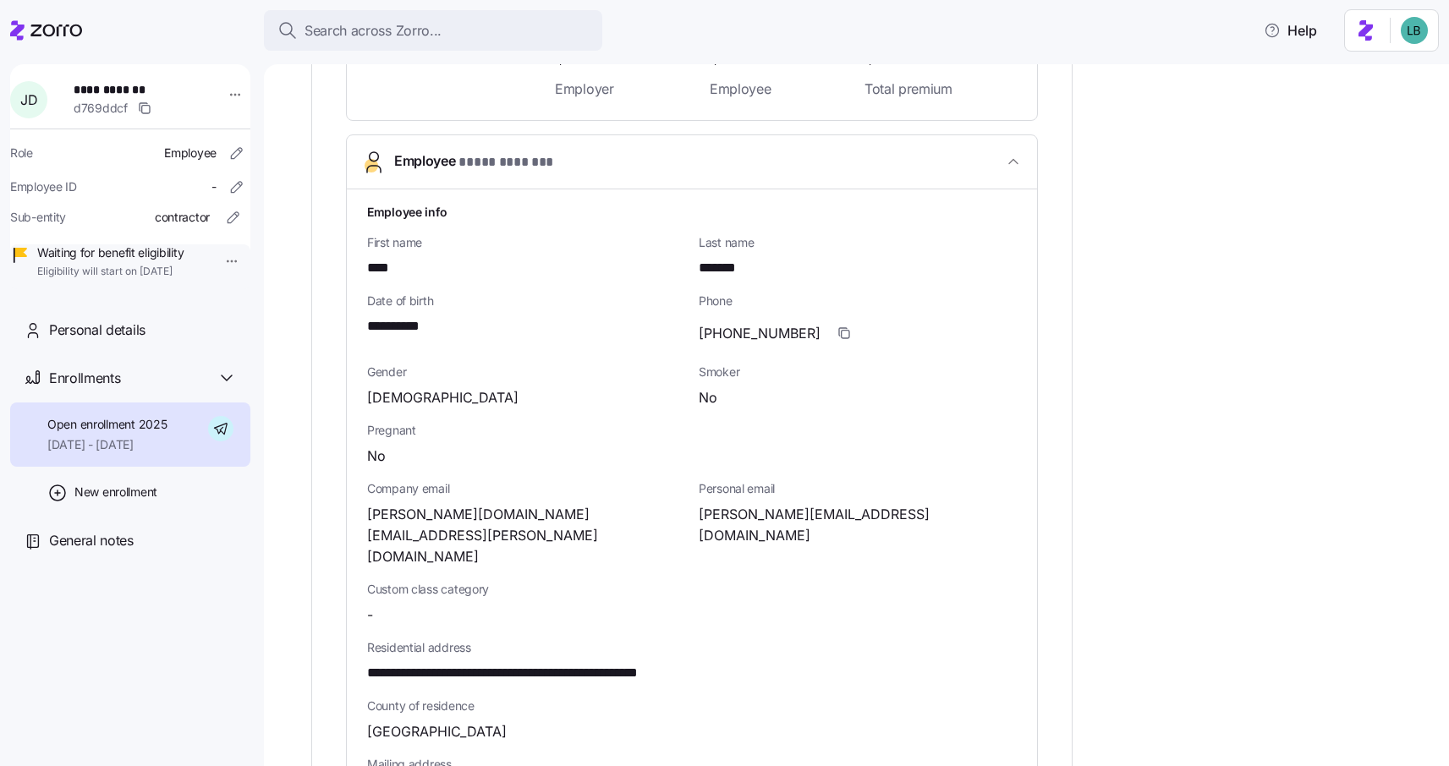
scroll to position [527, 0]
click at [731, 514] on span "[PERSON_NAME][EMAIL_ADDRESS][DOMAIN_NAME]" at bounding box center [858, 525] width 318 height 42
copy span "@"
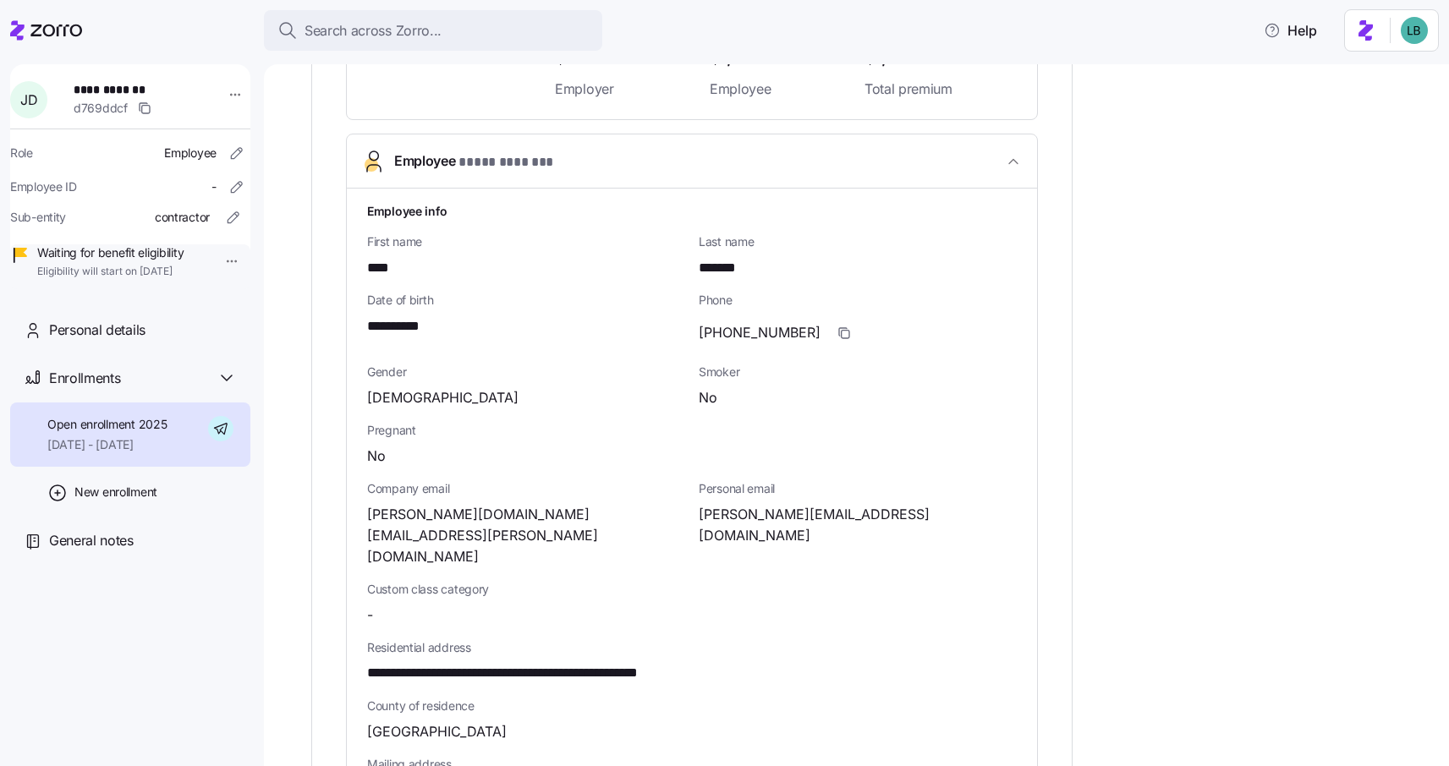
click at [521, 514] on span "[PERSON_NAME][DOMAIN_NAME][EMAIL_ADDRESS][PERSON_NAME][DOMAIN_NAME]" at bounding box center [526, 535] width 318 height 63
copy span "gmail"
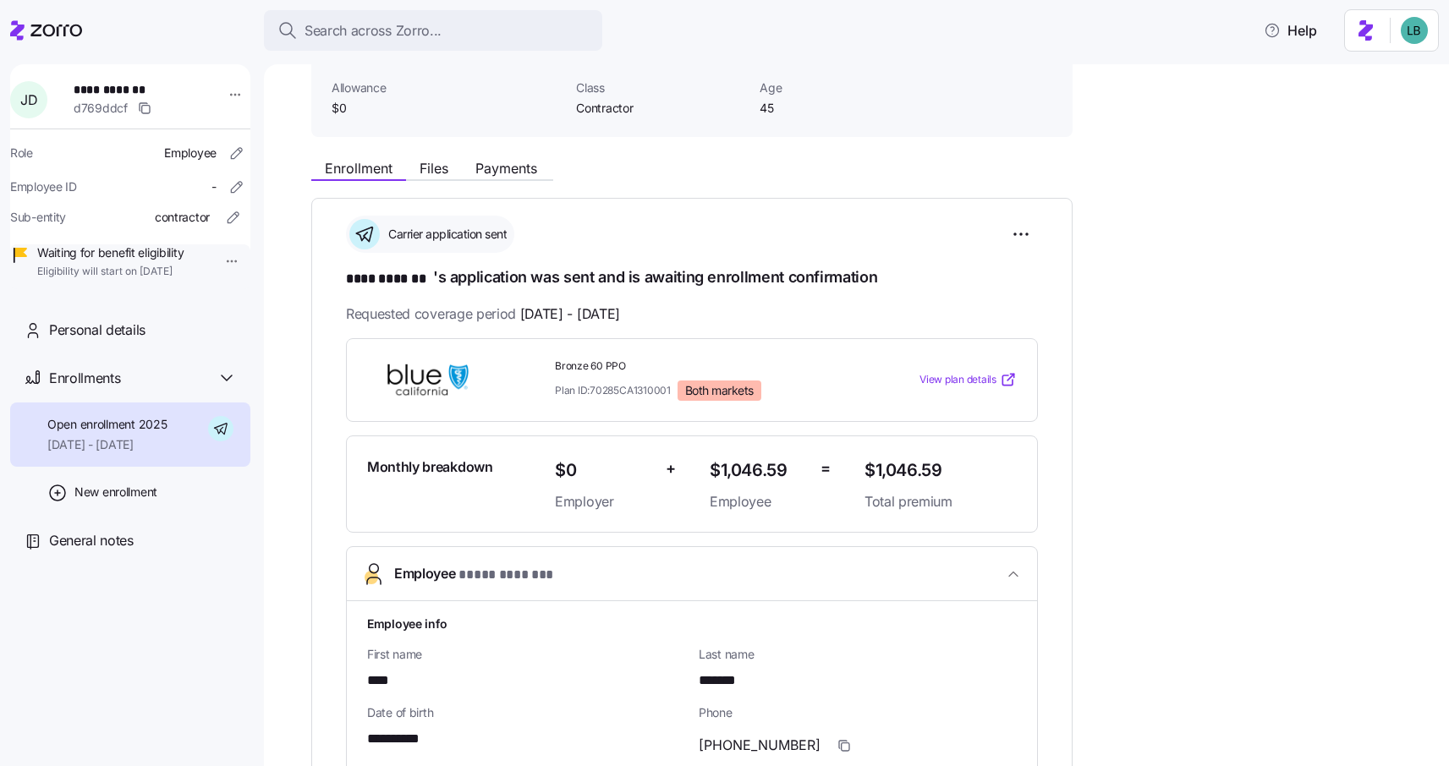
scroll to position [0, 0]
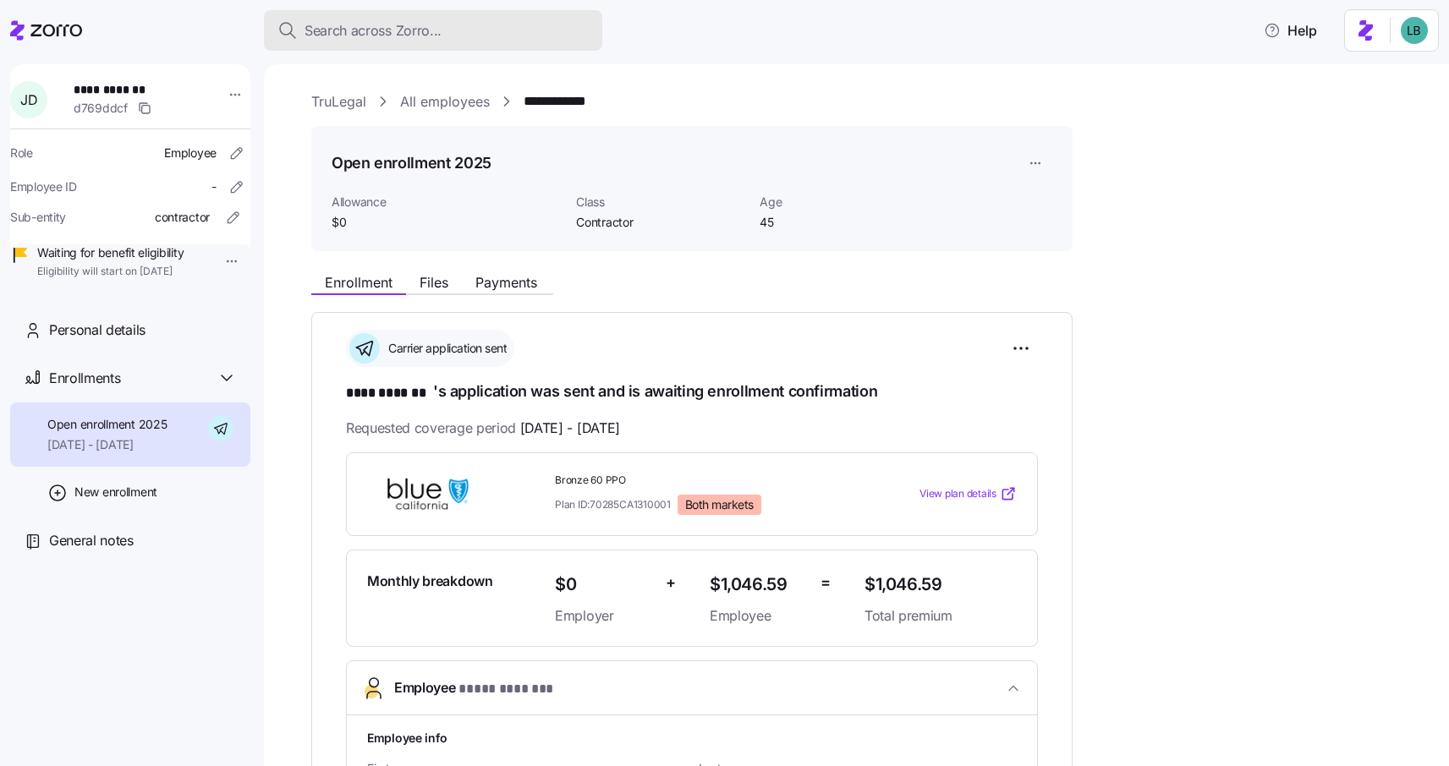
click at [414, 25] on span "Search across Zorro..." at bounding box center [373, 30] width 137 height 21
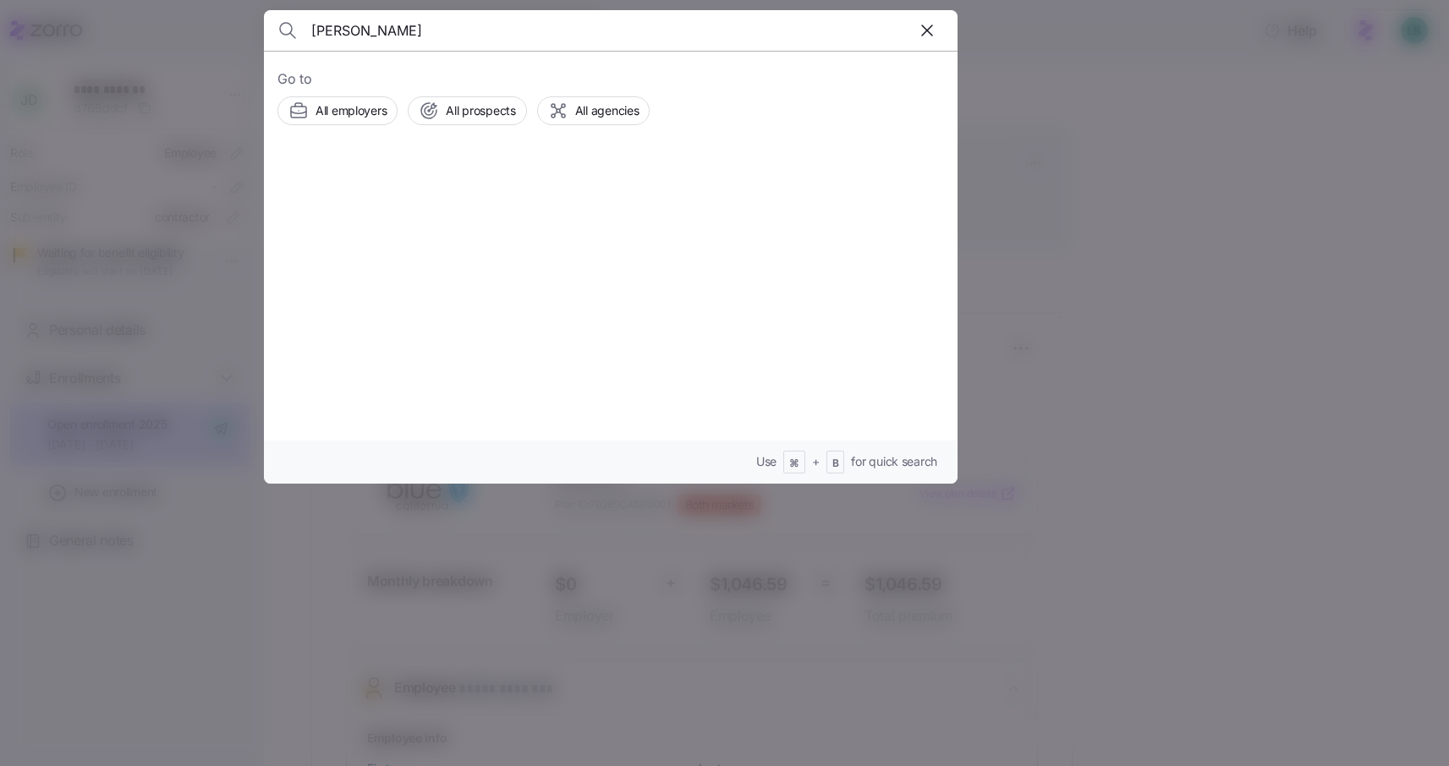
type input "[PERSON_NAME]"
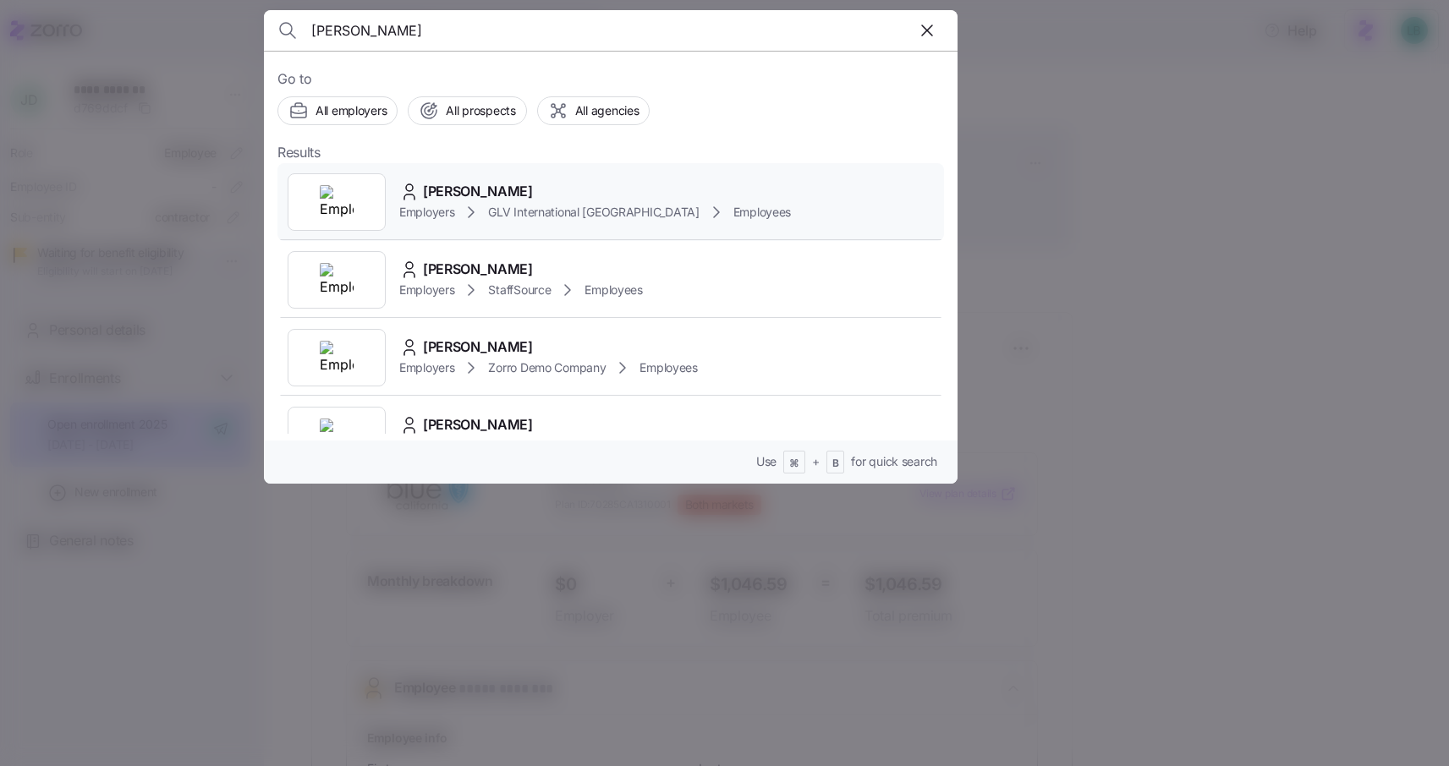
click at [467, 194] on span "[PERSON_NAME]" at bounding box center [478, 191] width 110 height 21
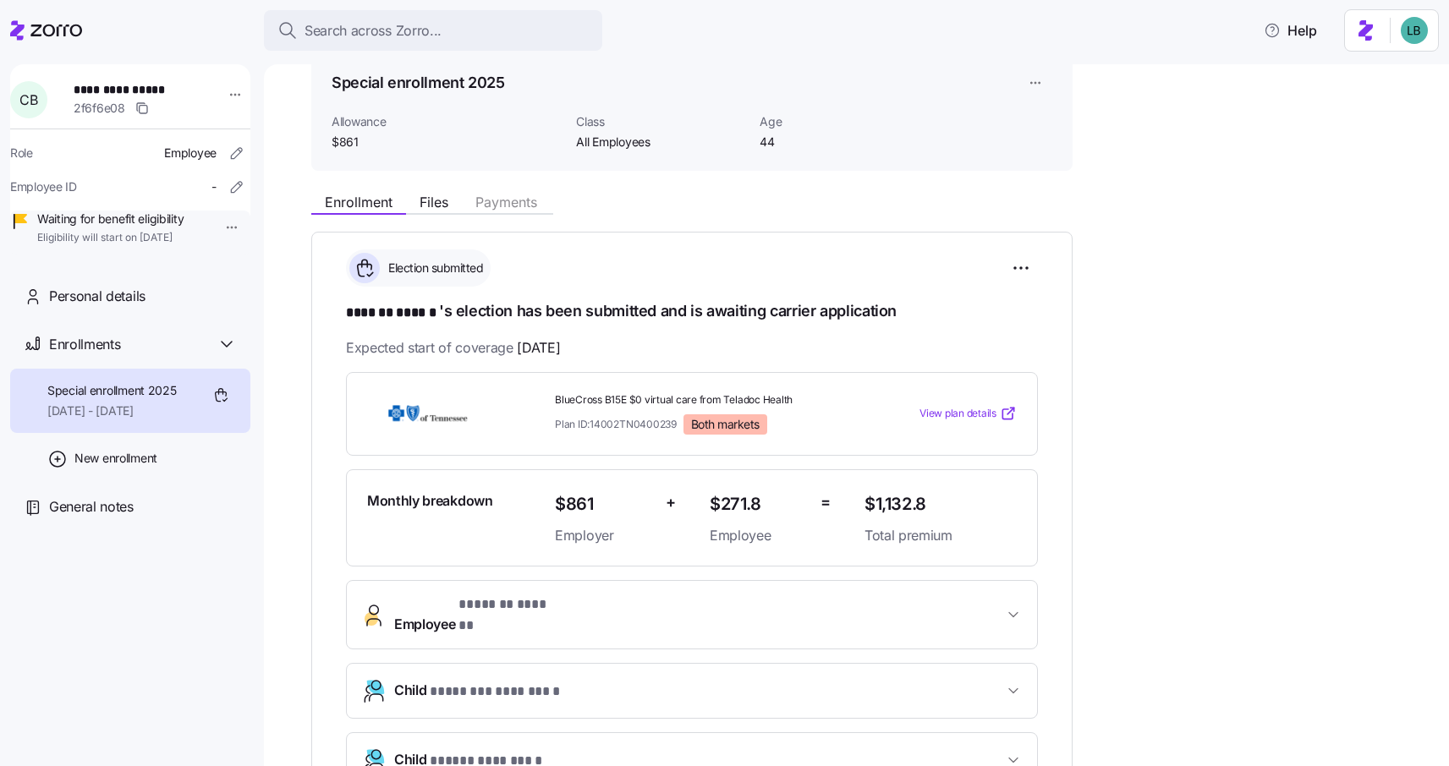
scroll to position [124, 0]
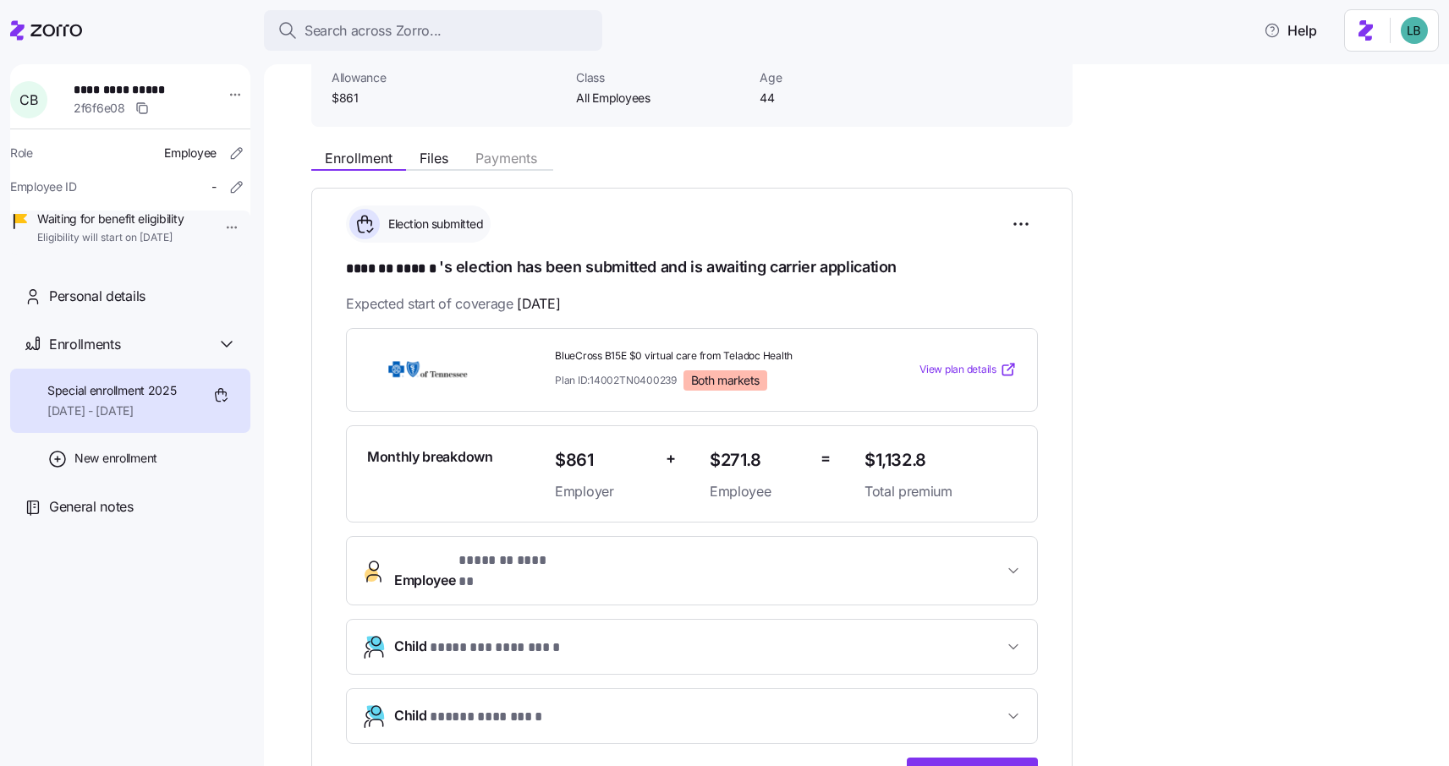
click at [963, 368] on span "View plan details" at bounding box center [958, 370] width 77 height 16
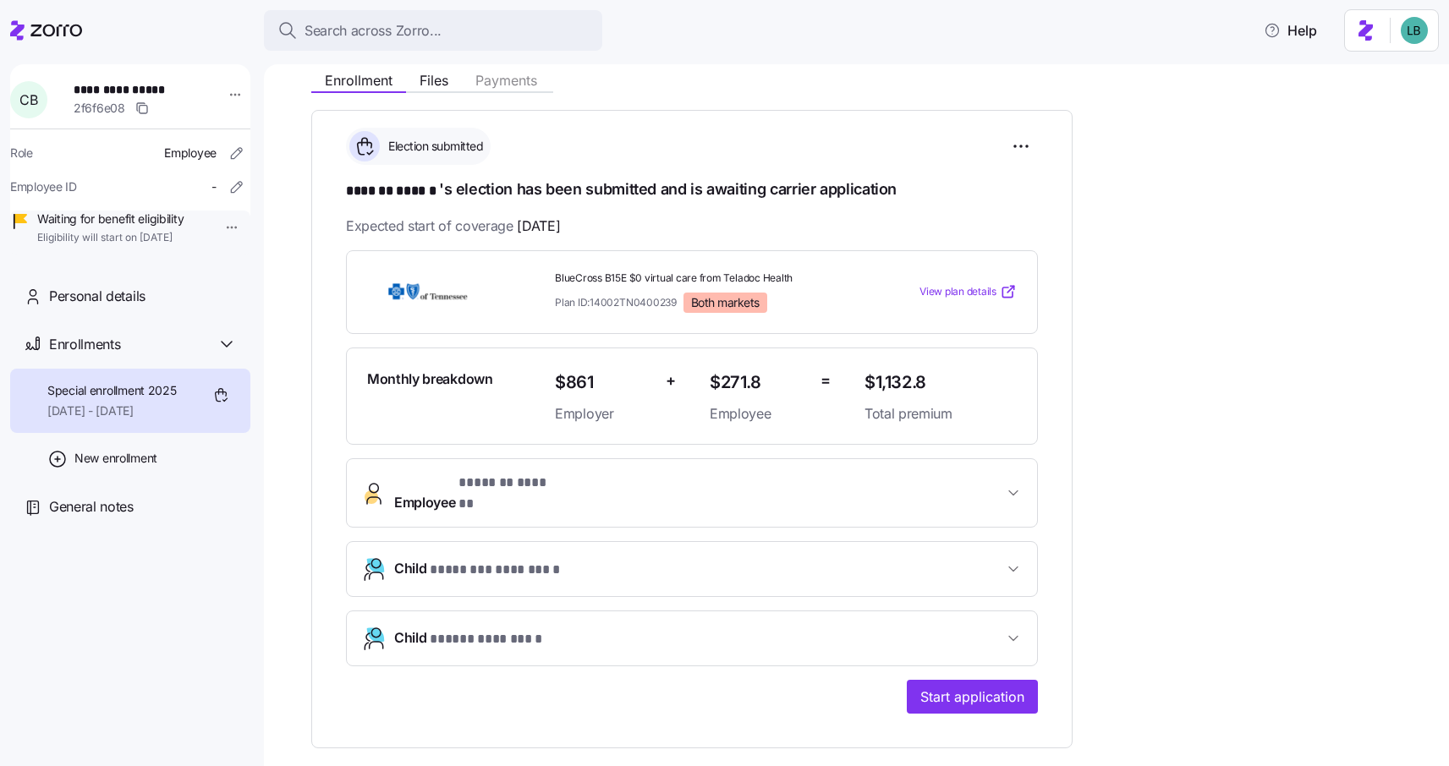
scroll to position [216, 0]
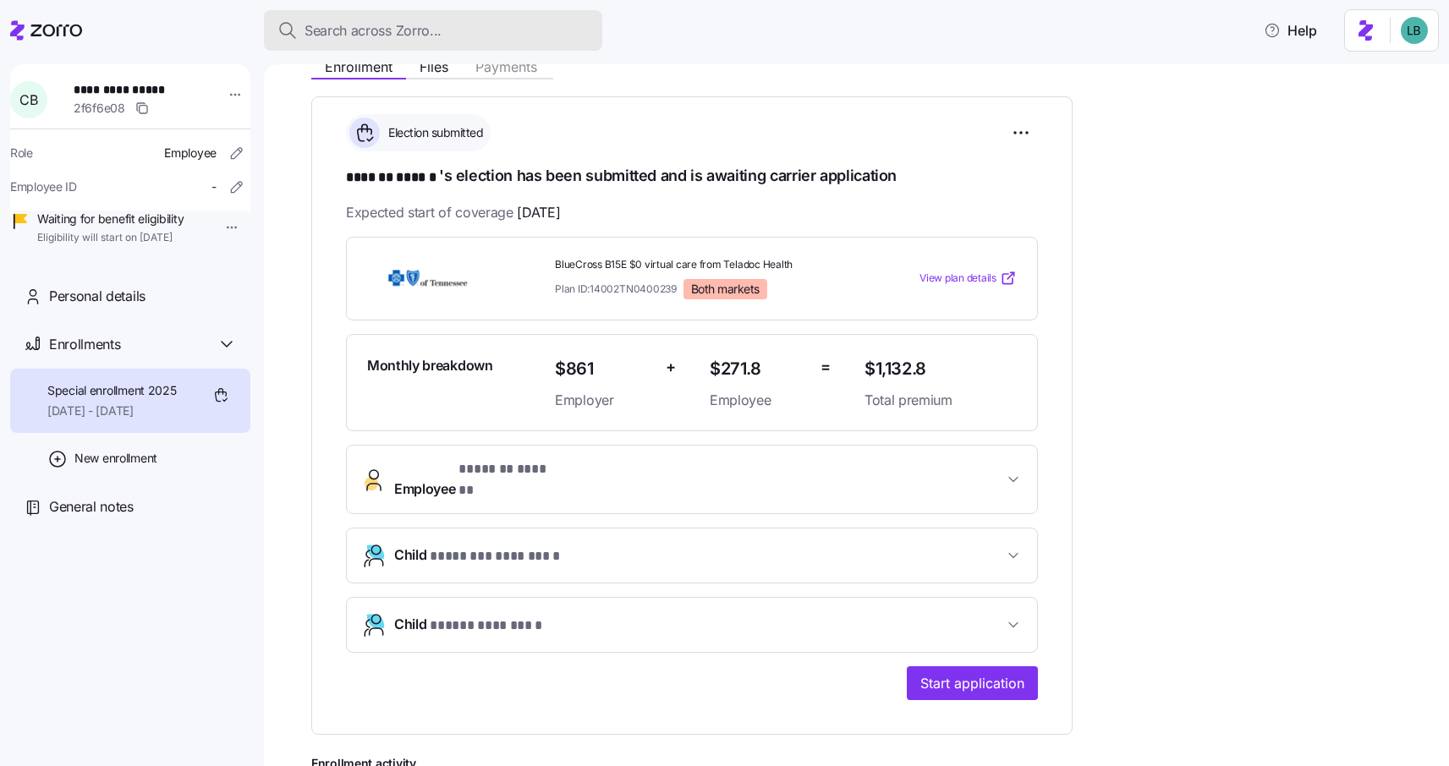
click at [348, 37] on span "Search across Zorro..." at bounding box center [373, 30] width 137 height 21
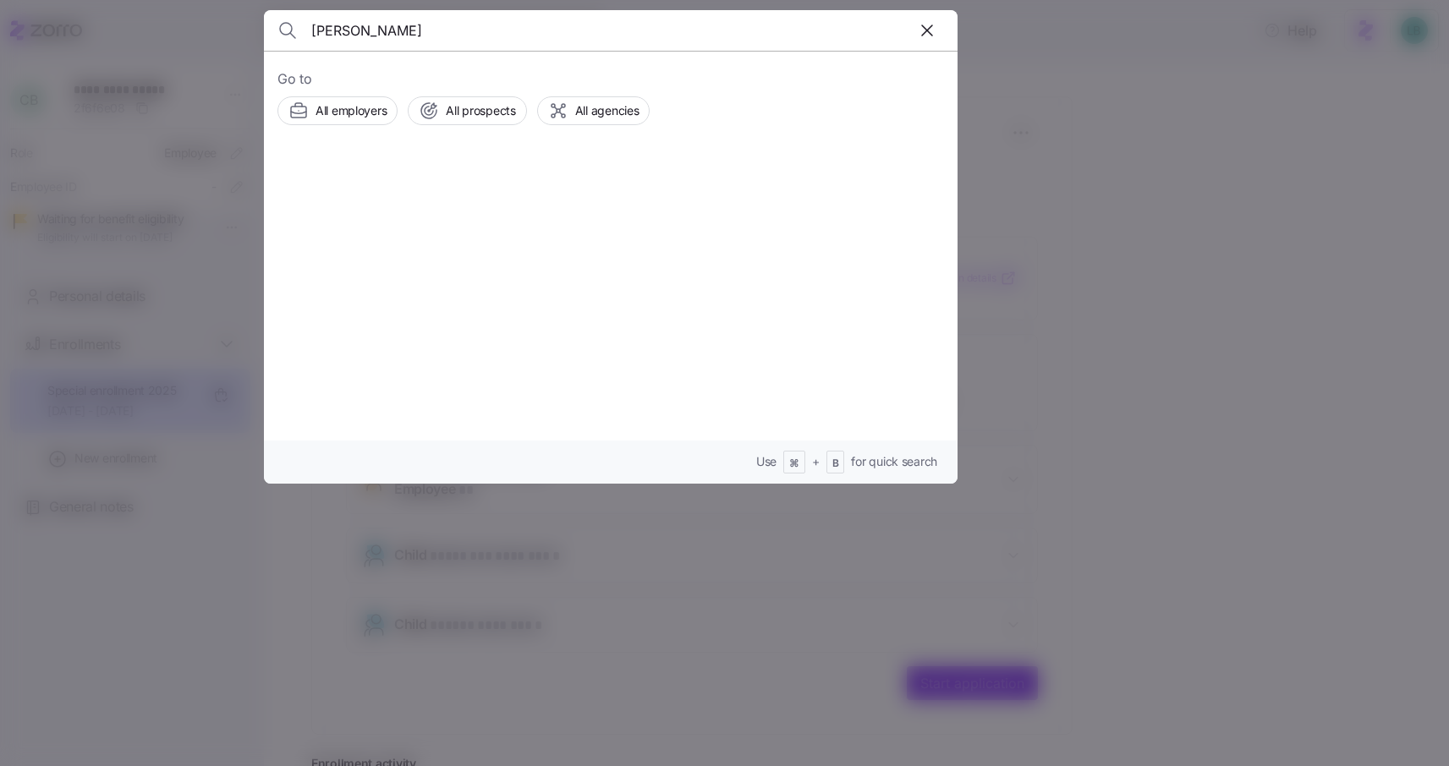
type input "[PERSON_NAME]"
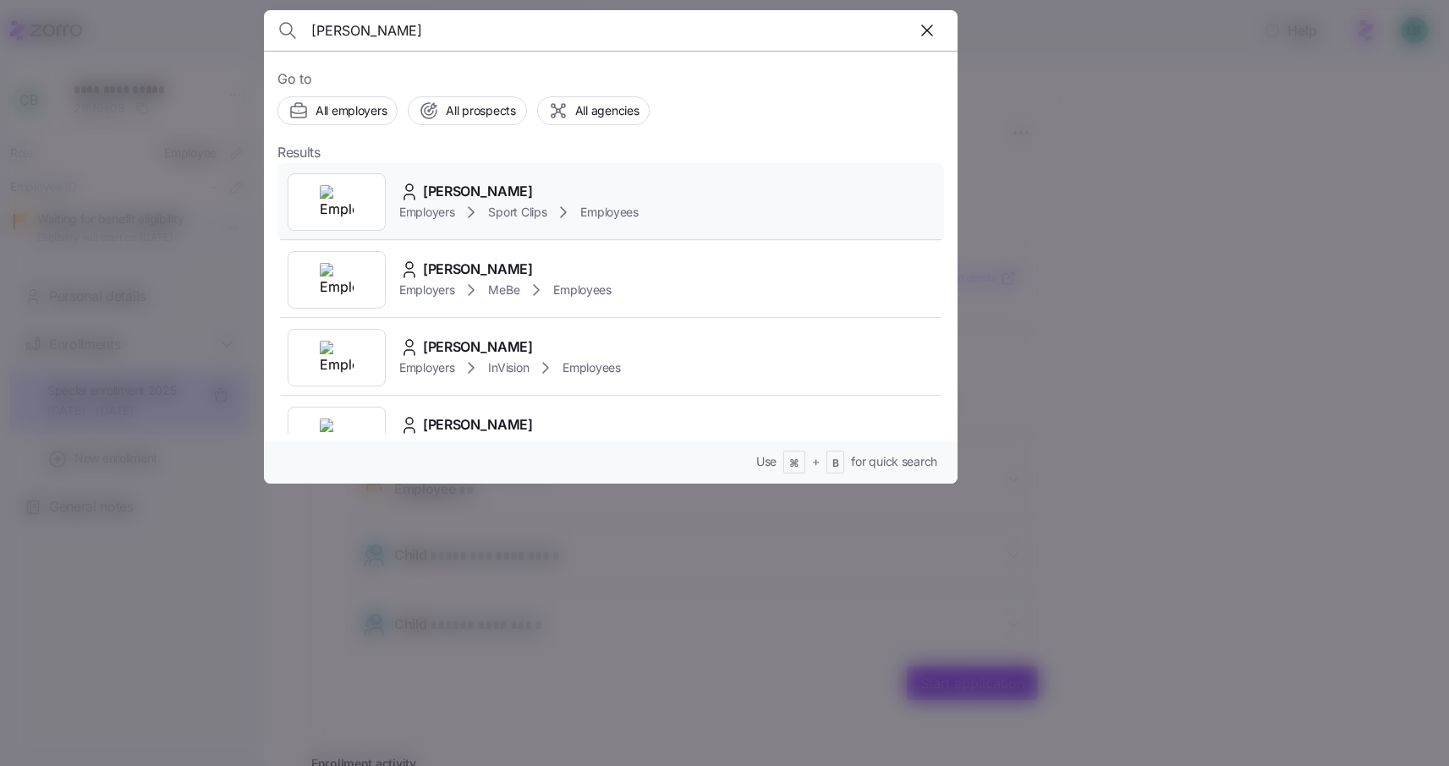
click at [472, 191] on span "[PERSON_NAME]" at bounding box center [478, 191] width 110 height 21
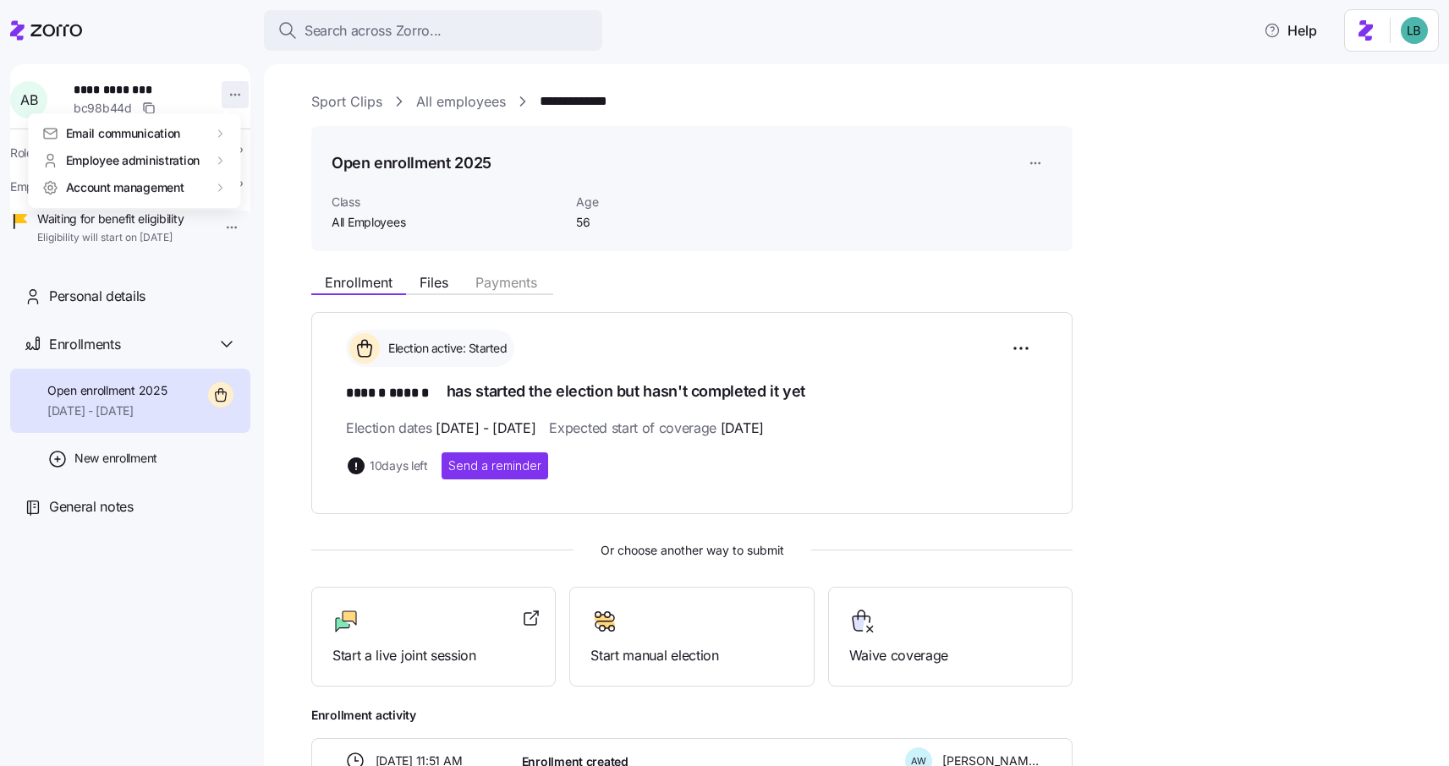
click at [227, 96] on html "**********" at bounding box center [724, 378] width 1449 height 756
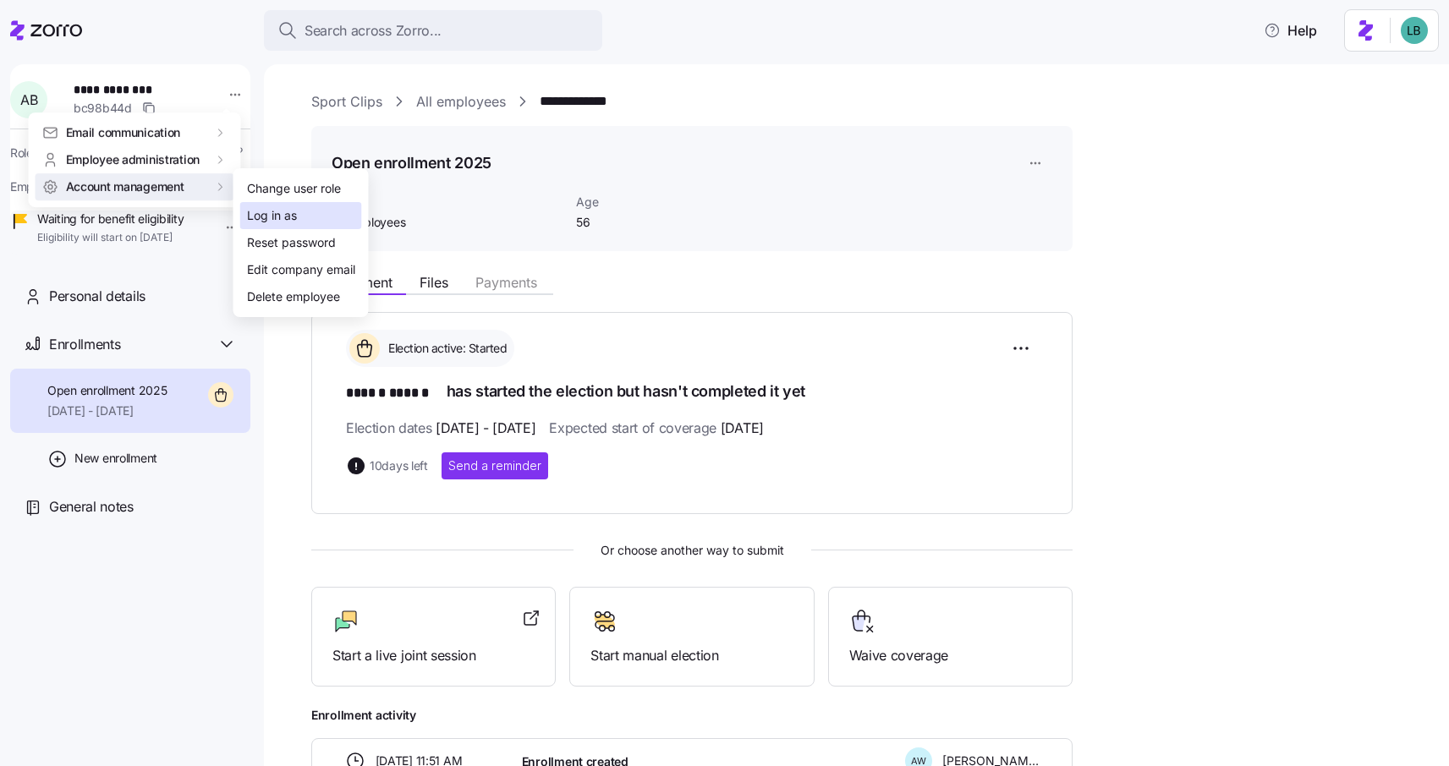
click at [261, 217] on div "Log in as" at bounding box center [272, 215] width 50 height 19
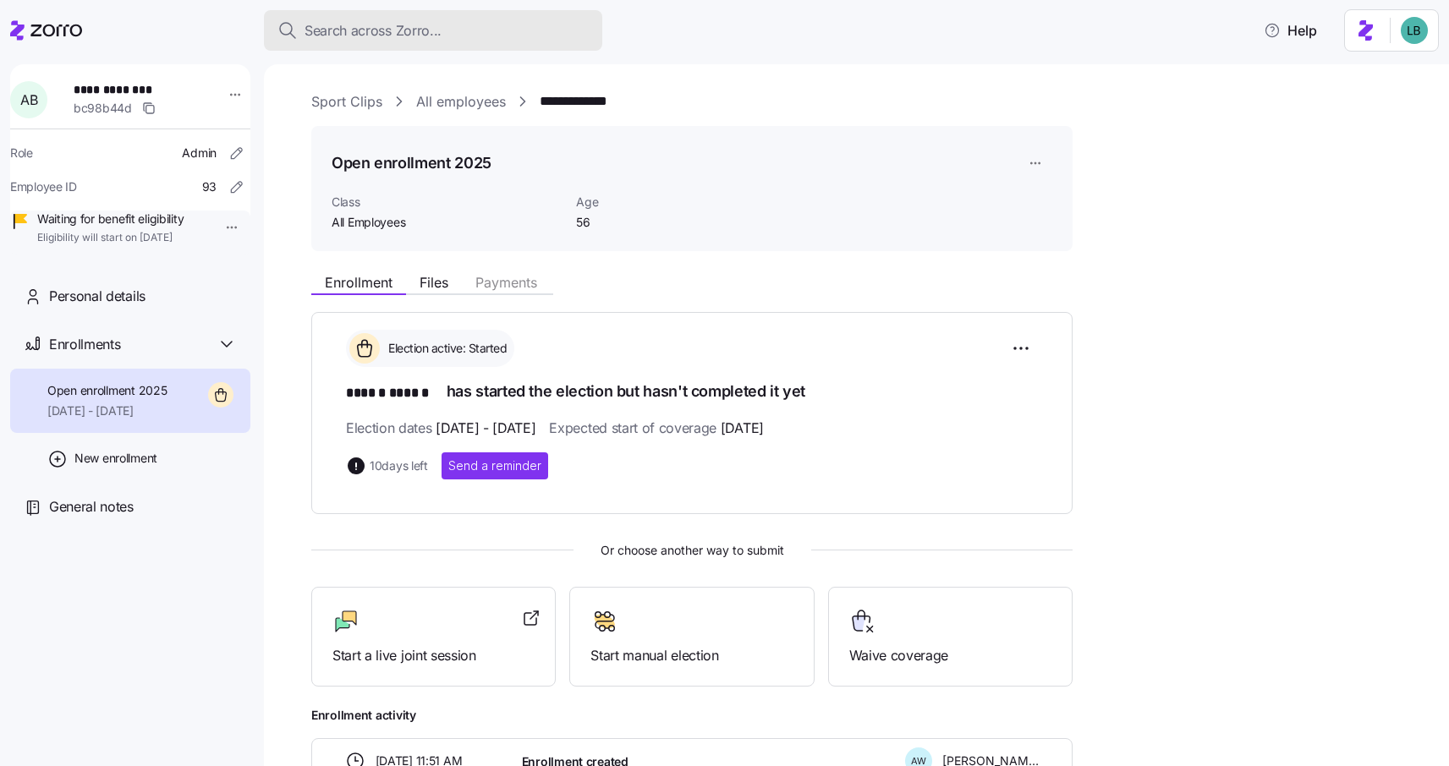
click at [360, 32] on span "Search across Zorro..." at bounding box center [373, 30] width 137 height 21
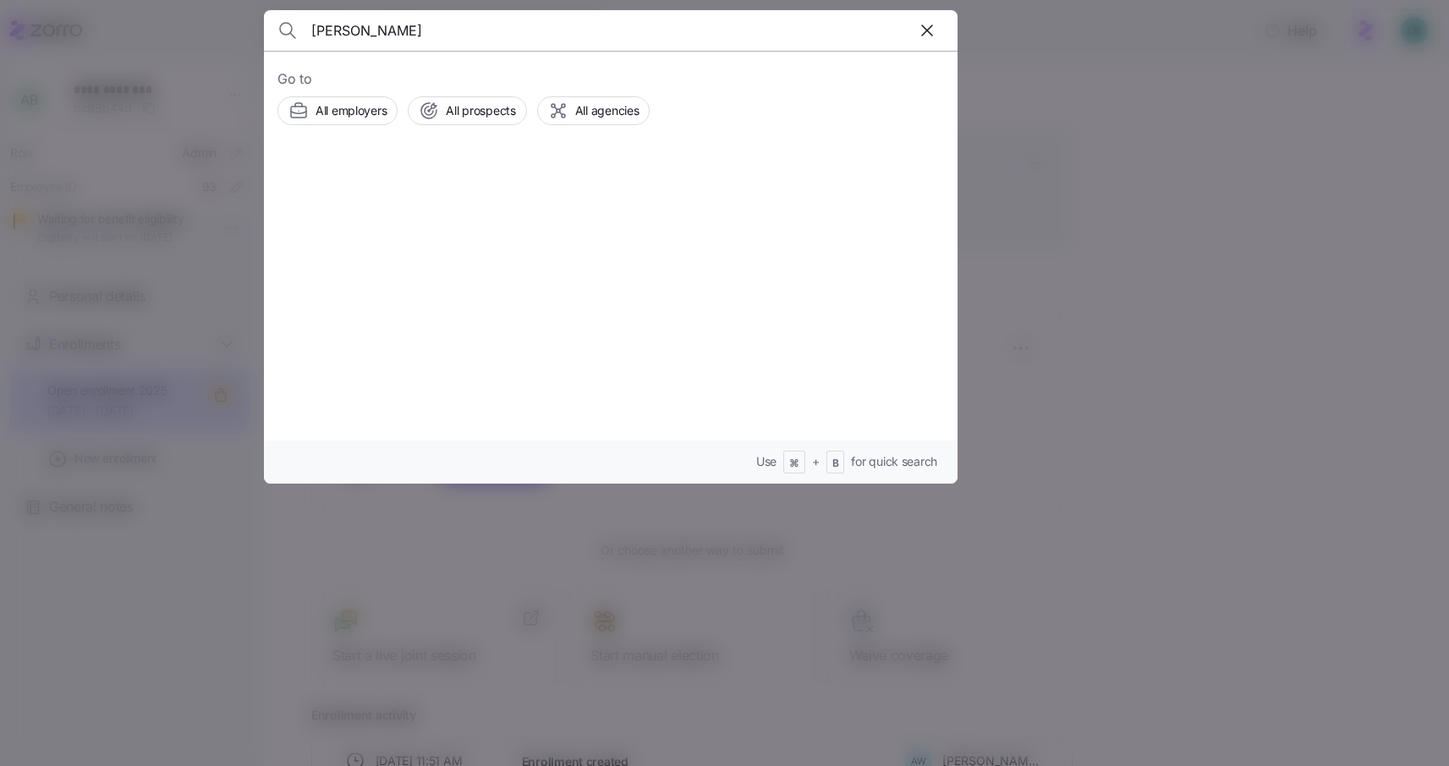
type input "[PERSON_NAME]"
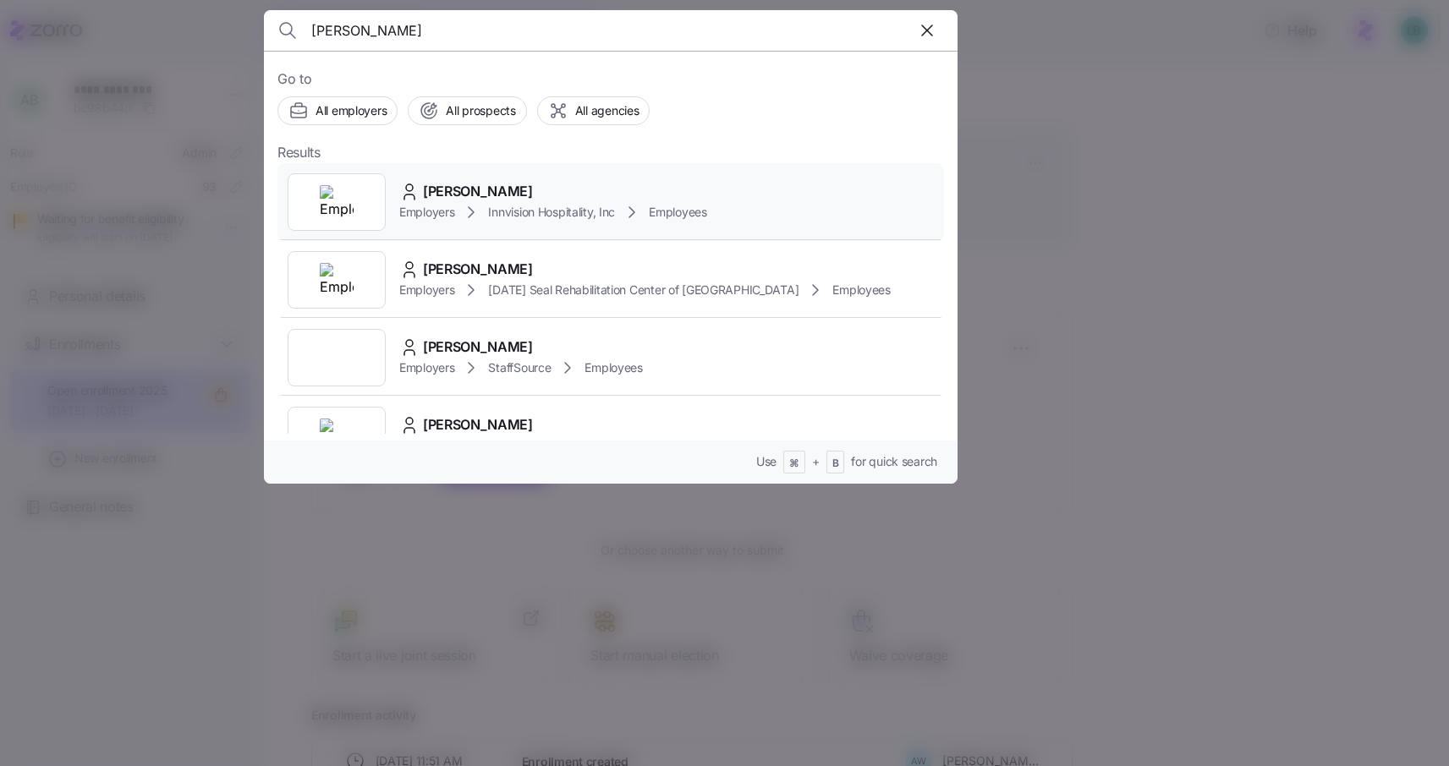
click at [448, 186] on span "[PERSON_NAME]" at bounding box center [478, 191] width 110 height 21
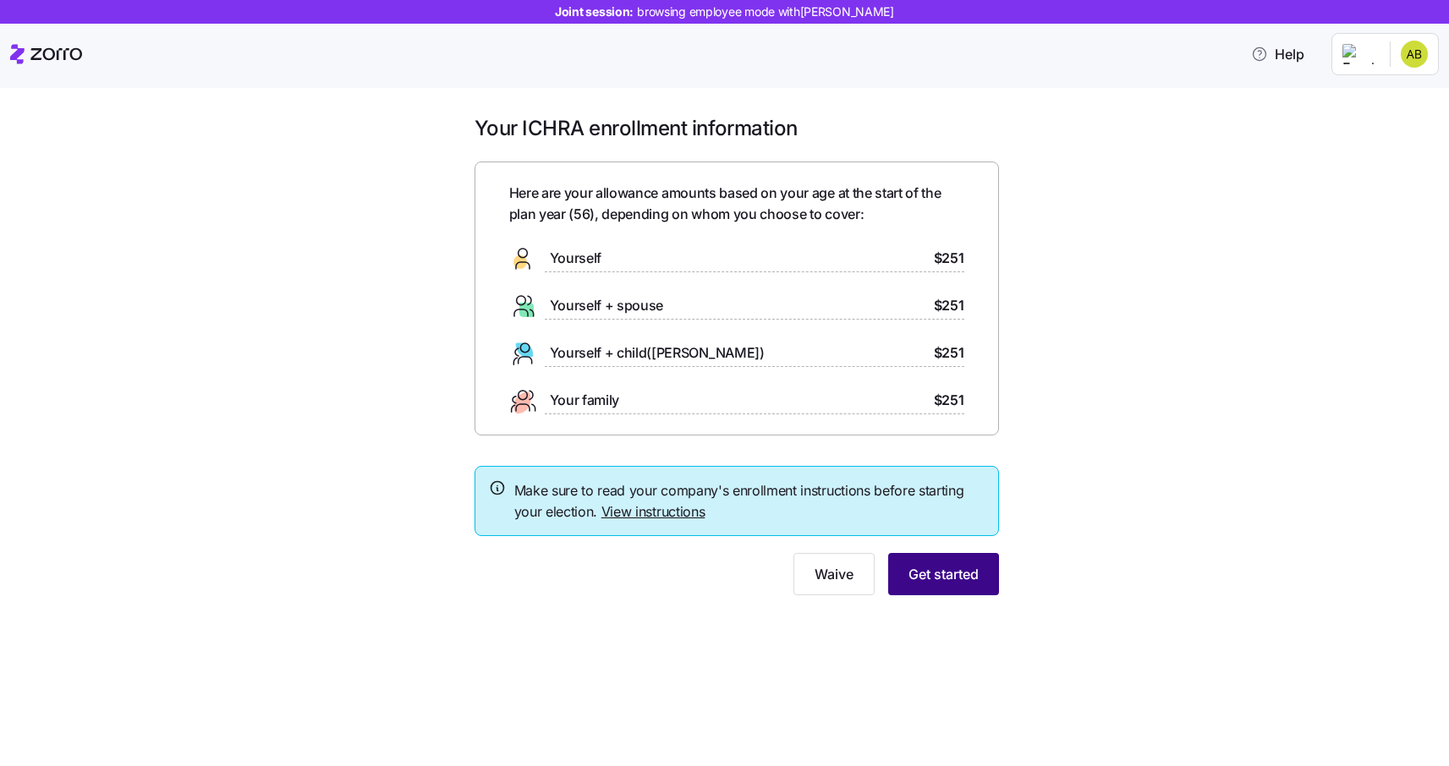
click at [930, 572] on span "Get started" at bounding box center [944, 574] width 70 height 20
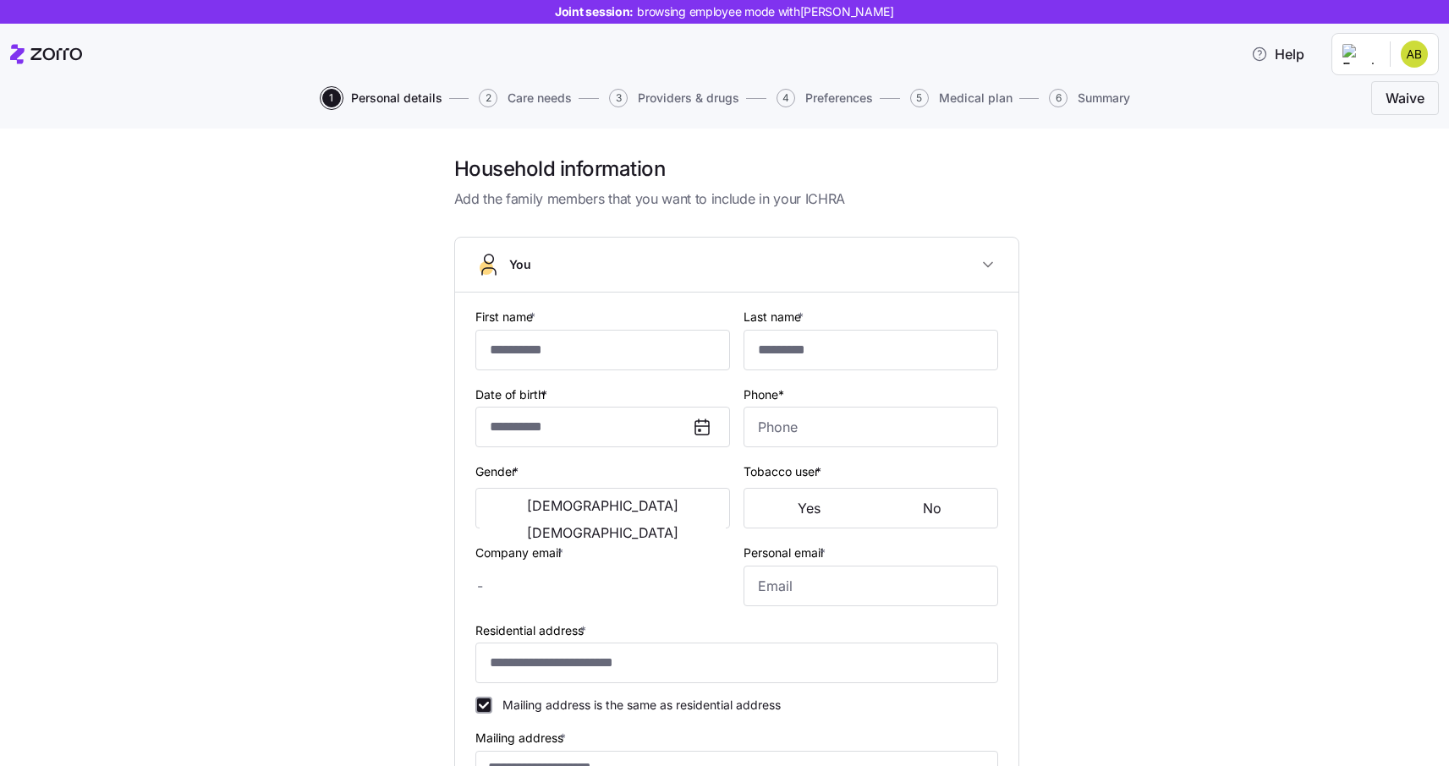
type input "******"
type input "alyssa@genesail.com"
type input "**********"
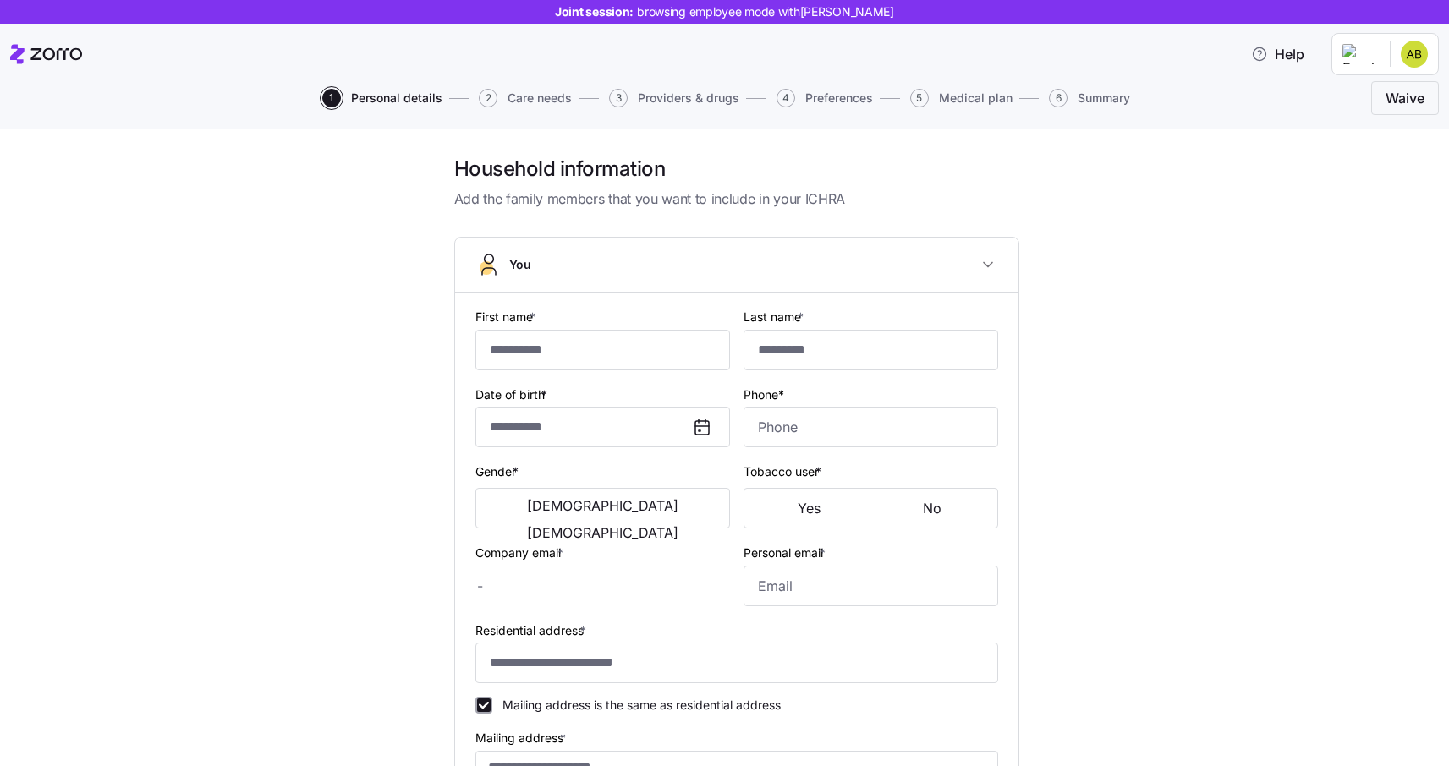
checkbox input "true"
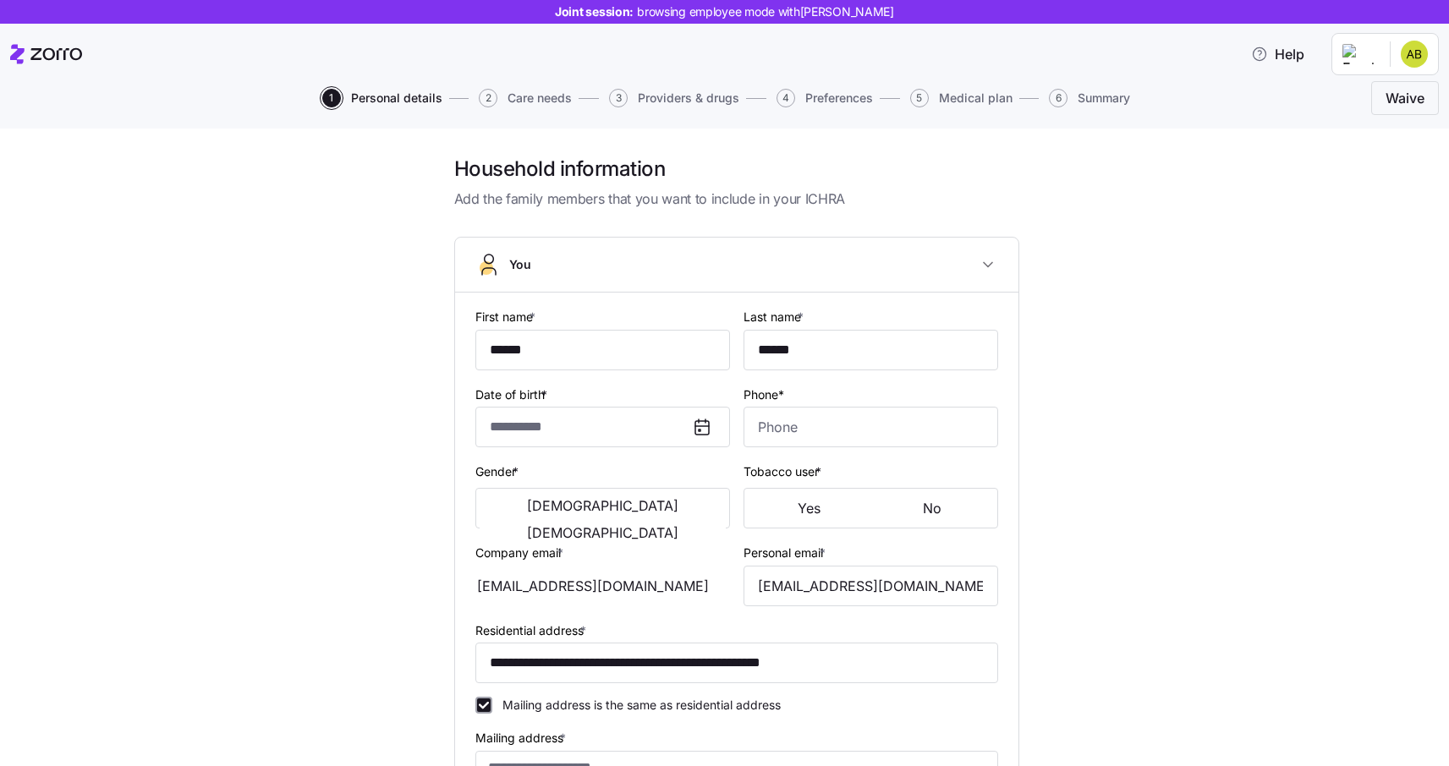
type input "**********"
type input "(208) 870-5435"
type input "[DEMOGRAPHIC_DATA] citizen"
type input "Married"
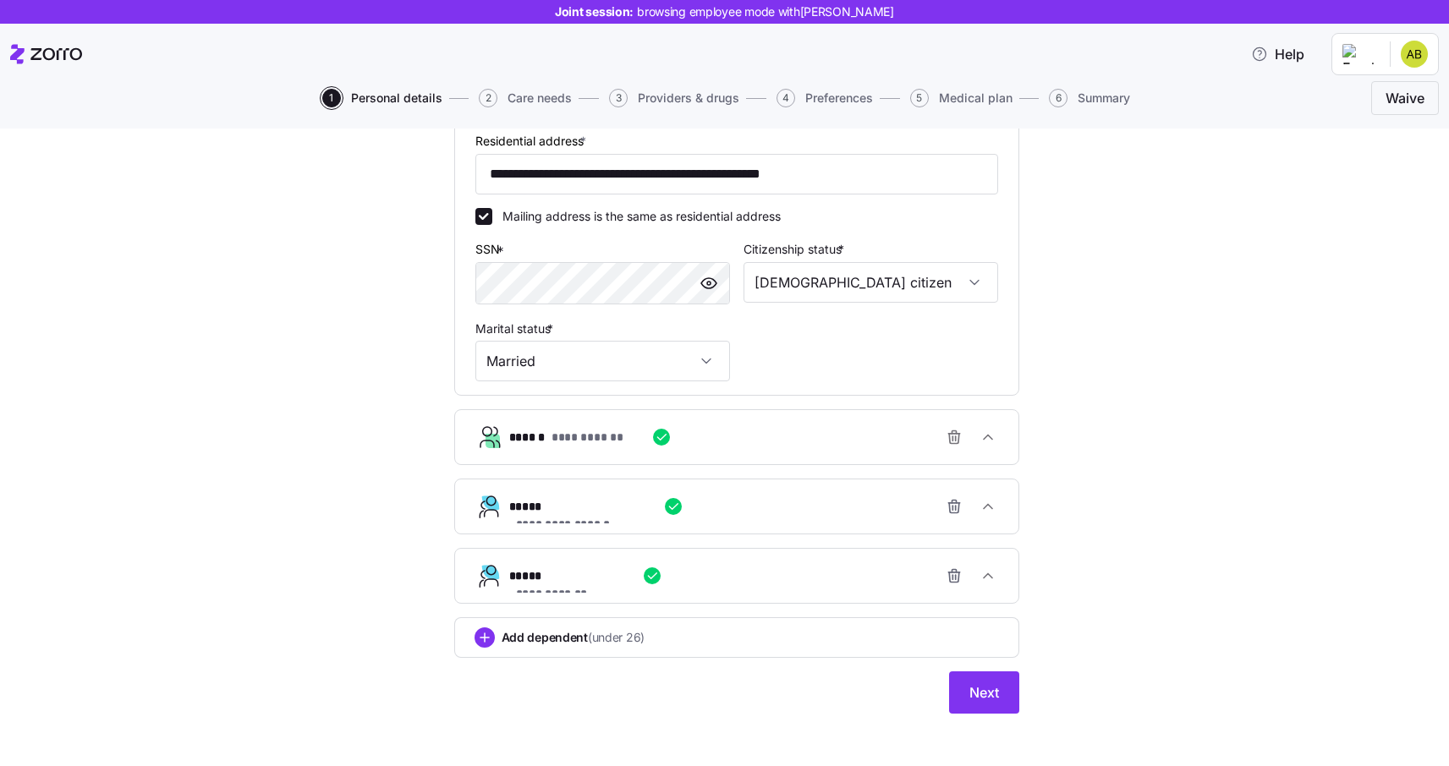
scroll to position [582, 0]
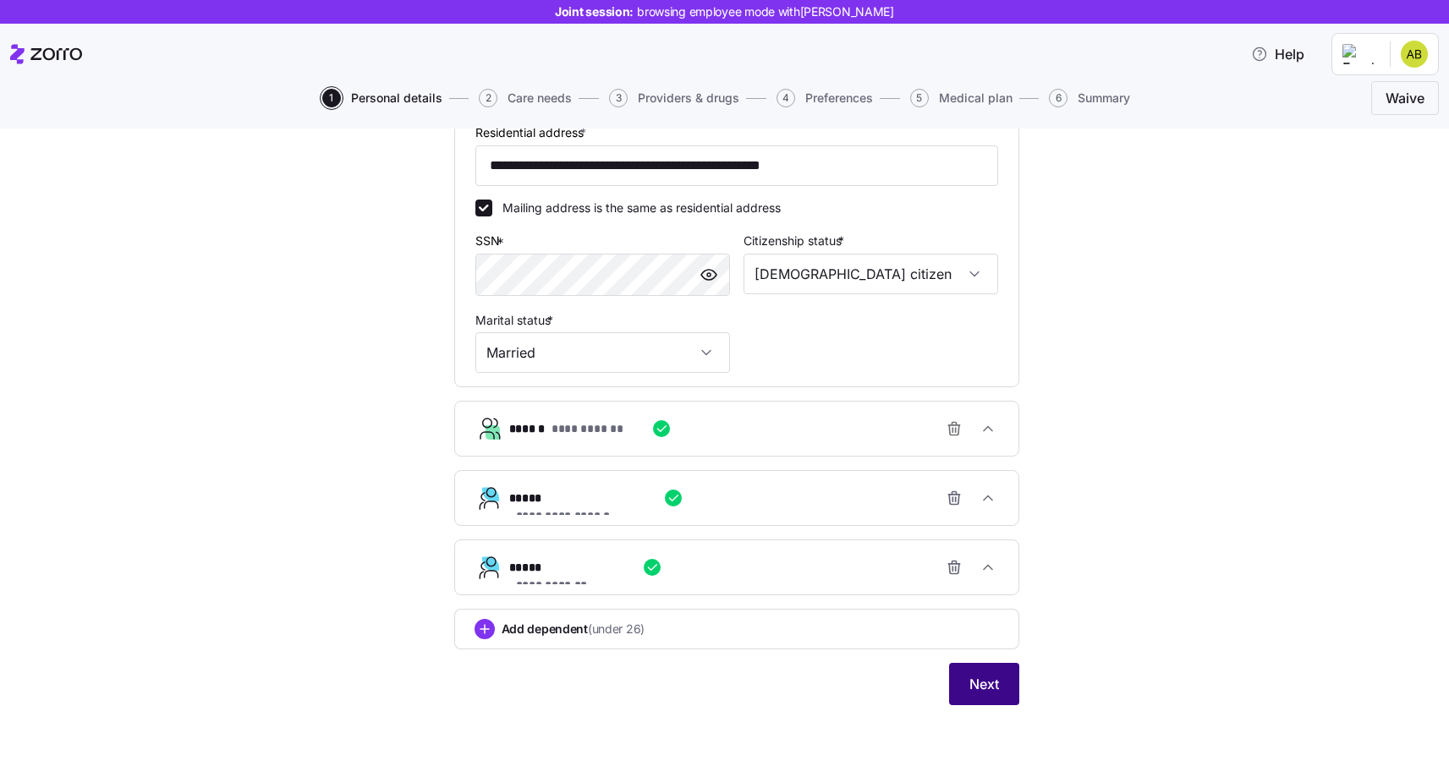
click at [987, 684] on span "Next" at bounding box center [985, 684] width 30 height 20
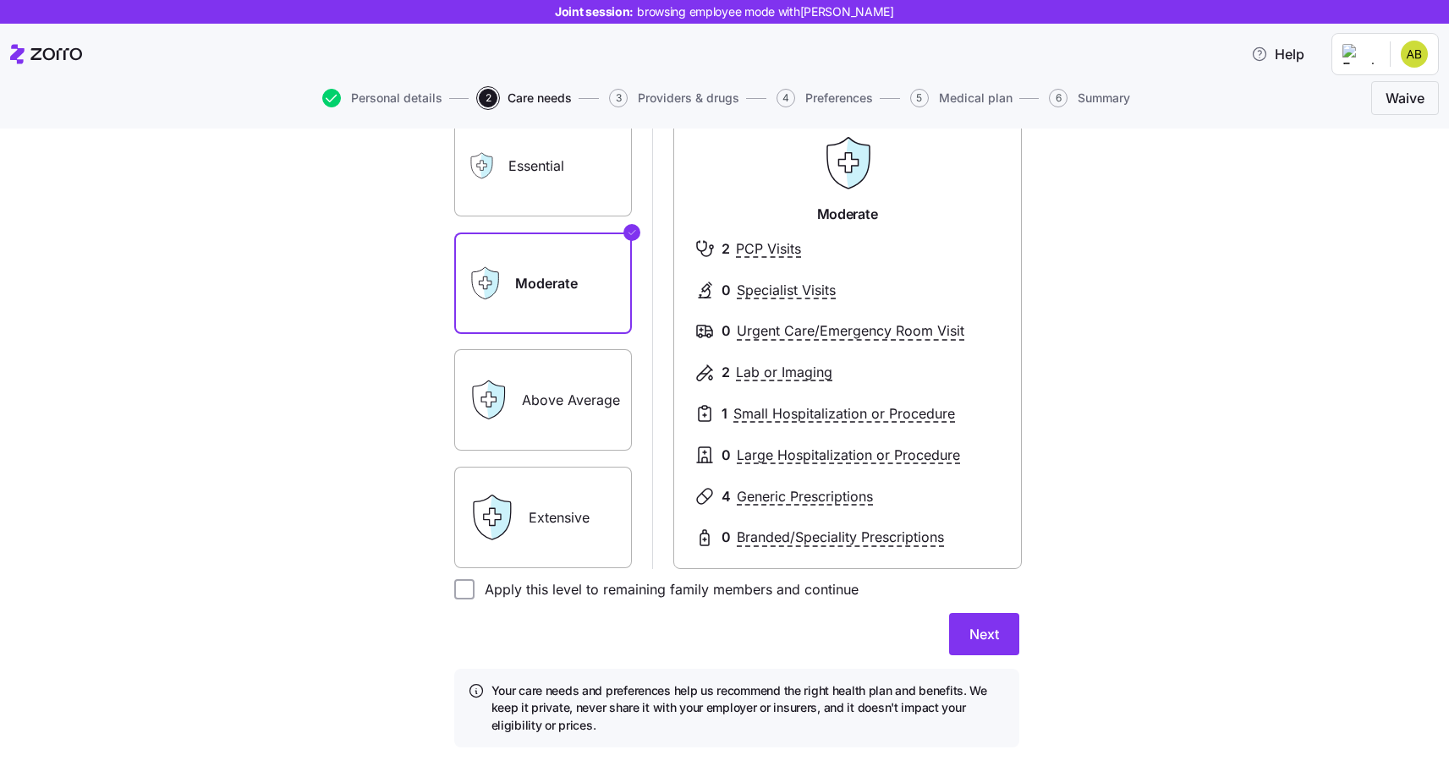
scroll to position [201, 0]
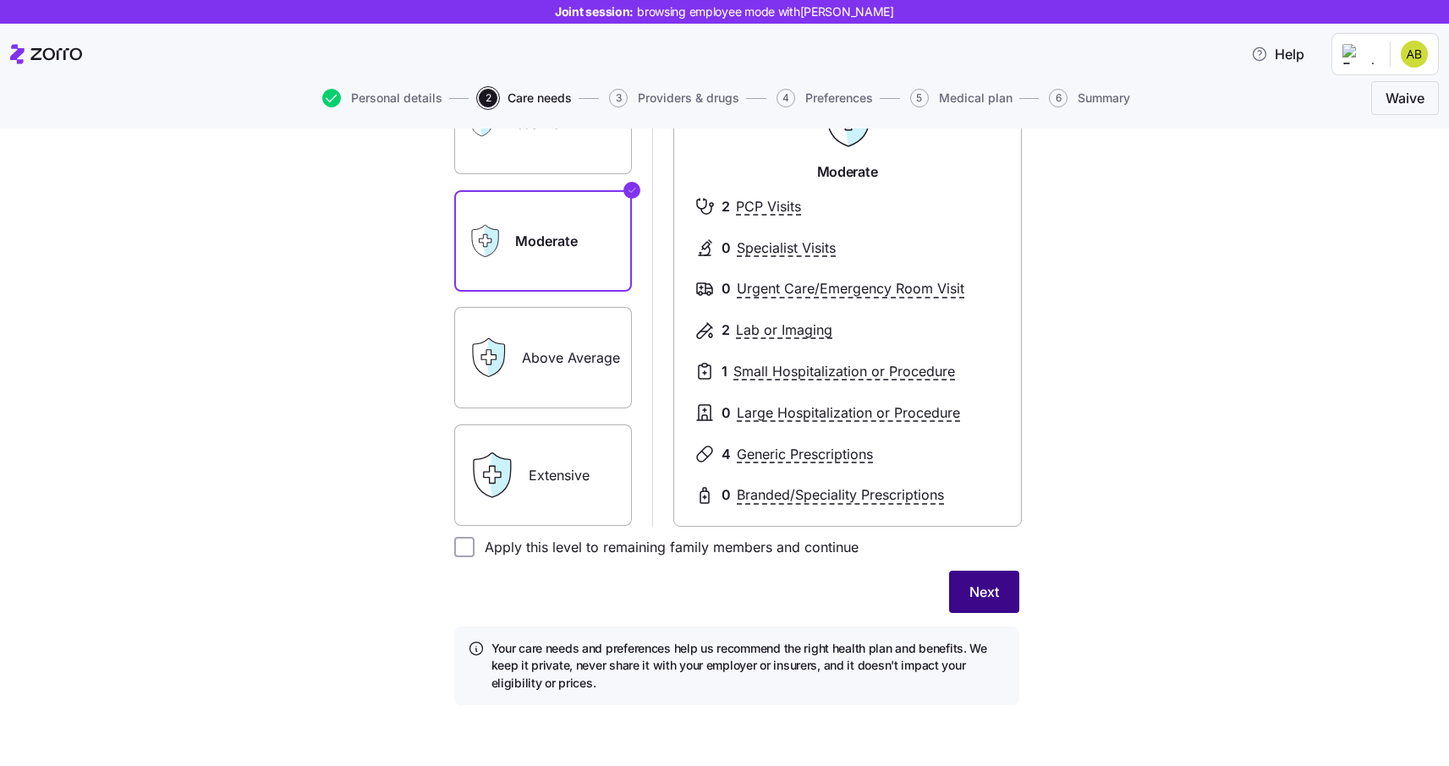
click at [989, 596] on span "Next" at bounding box center [985, 592] width 30 height 20
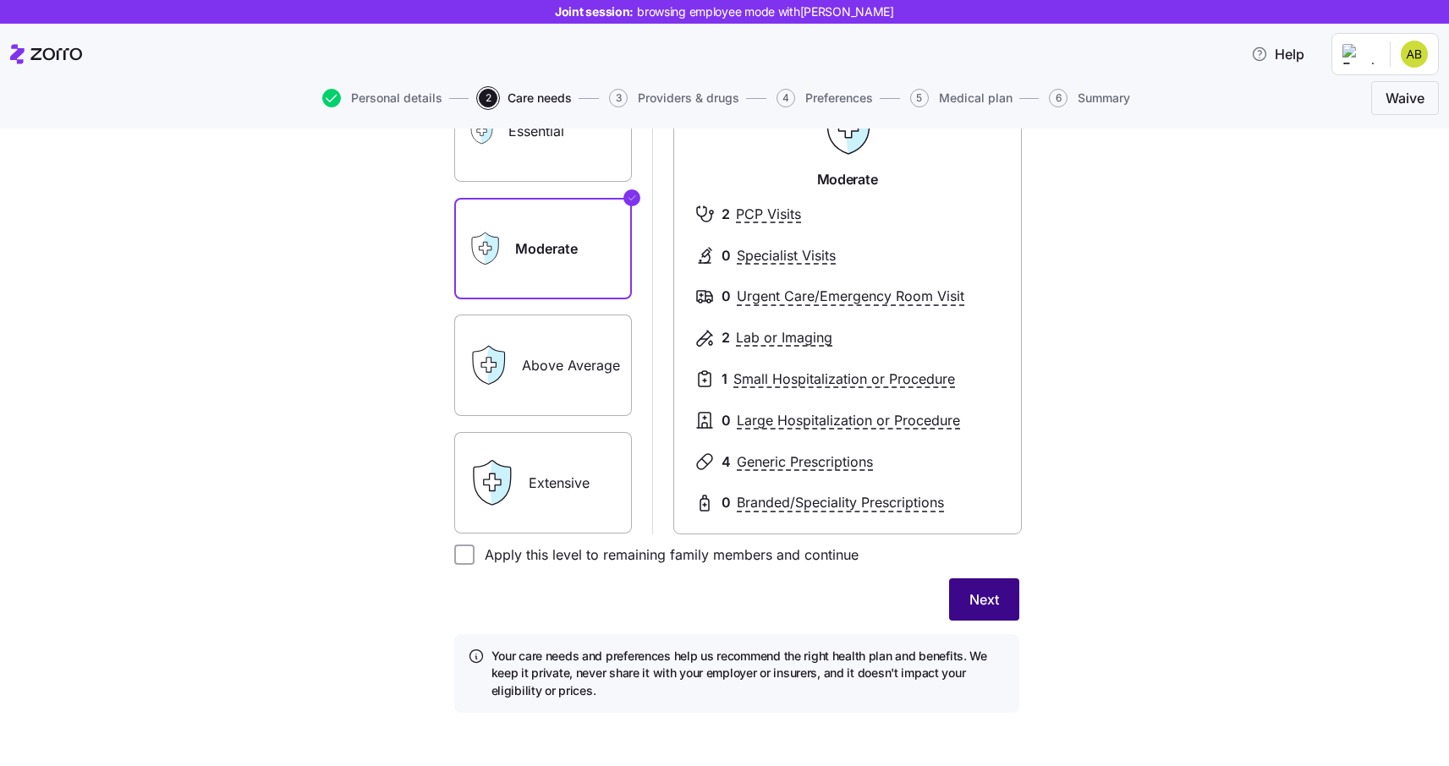
click at [985, 607] on span "Next" at bounding box center [985, 600] width 30 height 20
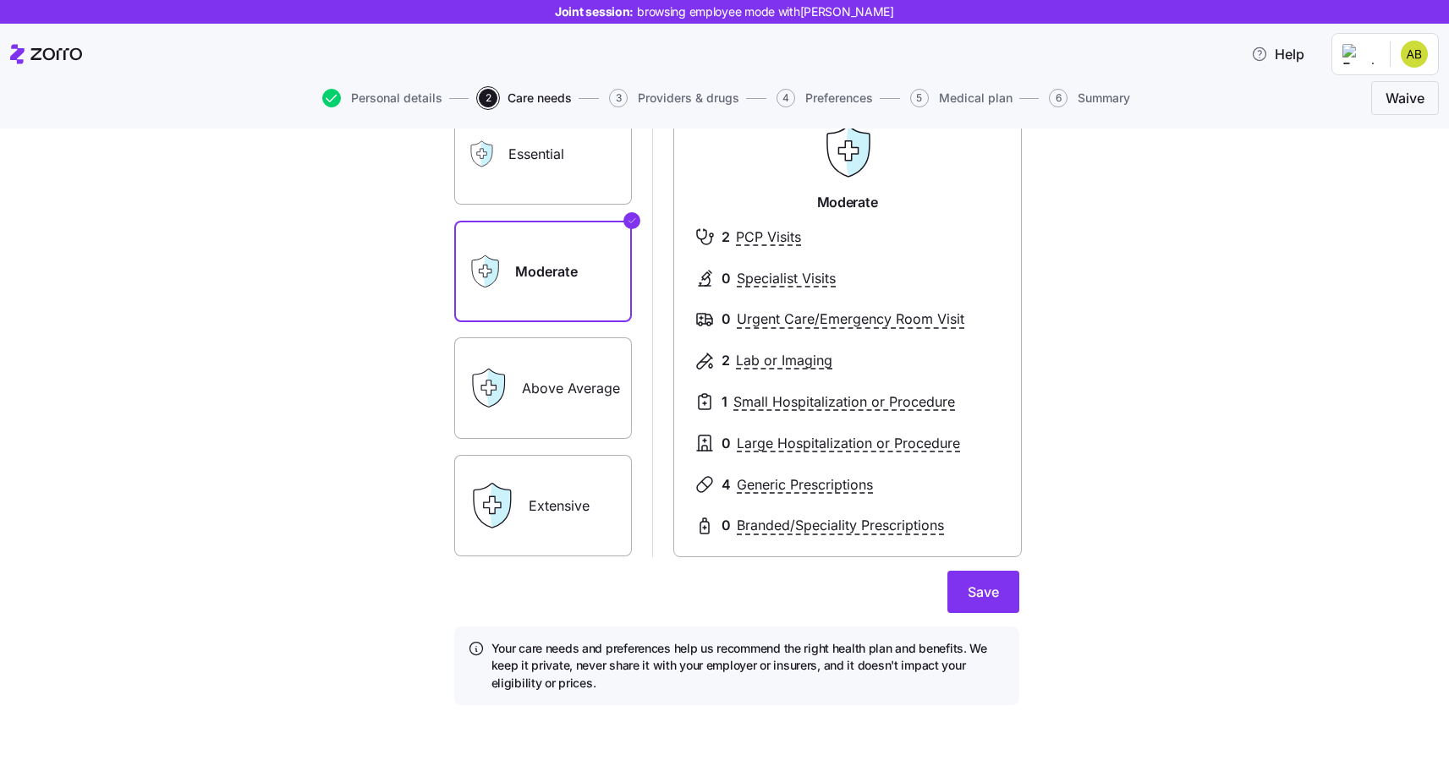
click at [985, 607] on button "Save" at bounding box center [984, 592] width 72 height 42
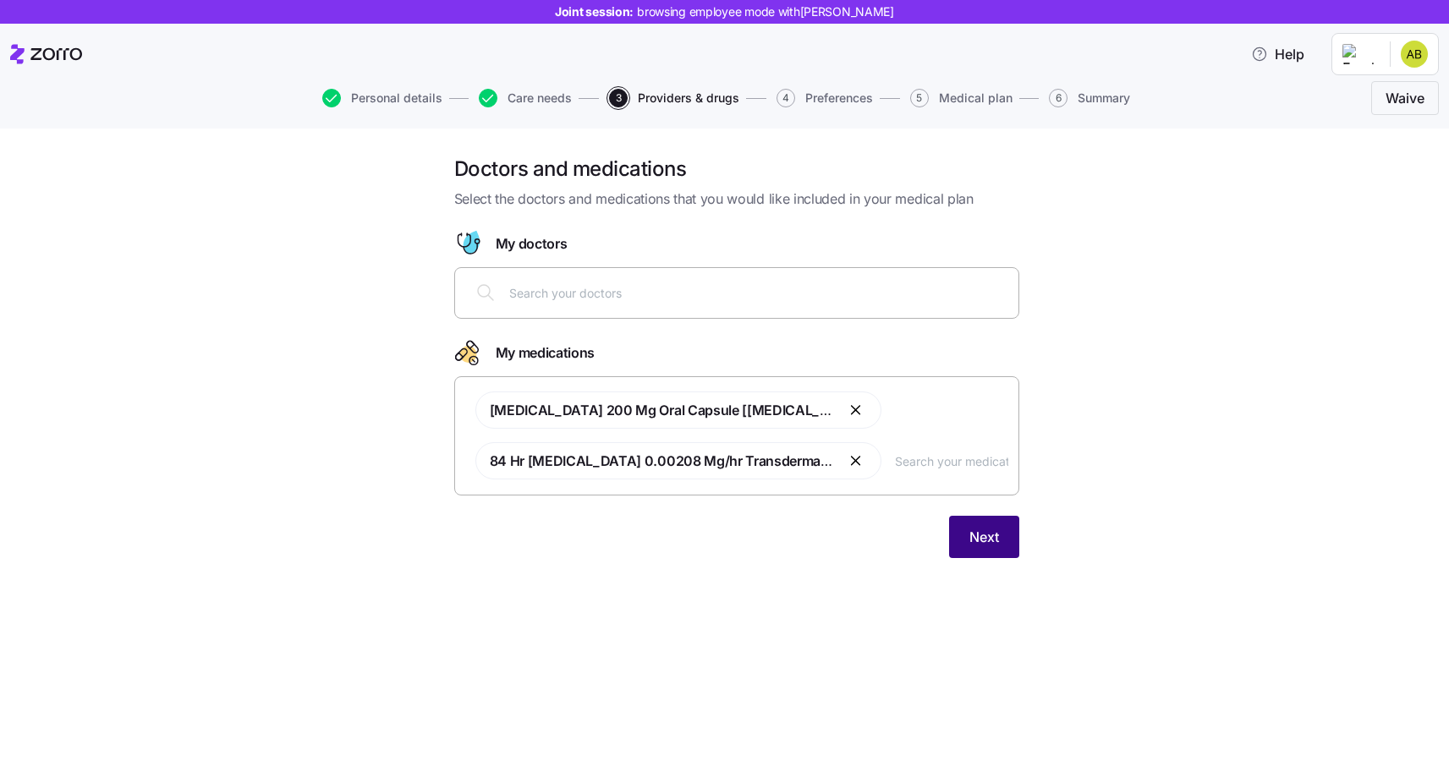
click at [978, 557] on button "Next" at bounding box center [984, 537] width 70 height 42
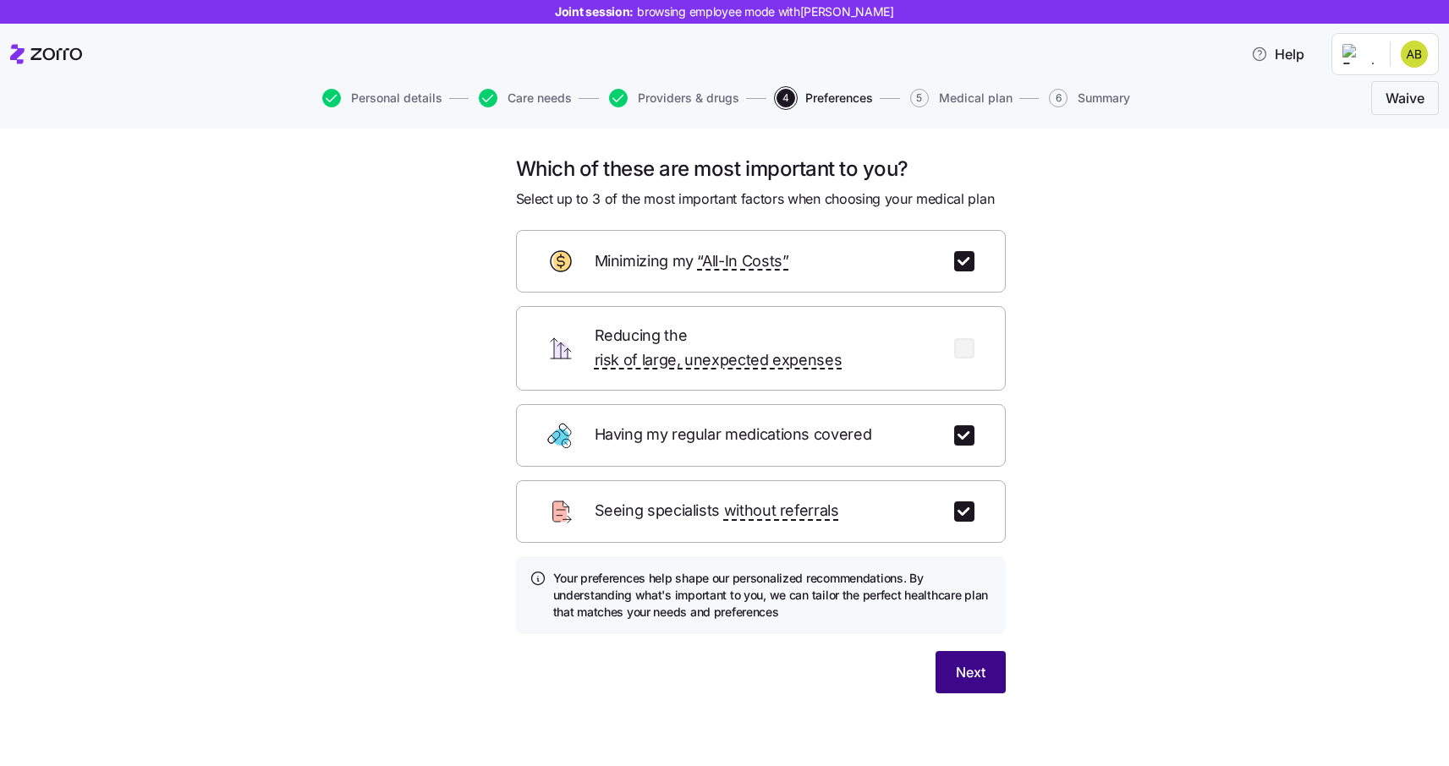
click at [971, 662] on span "Next" at bounding box center [971, 672] width 30 height 20
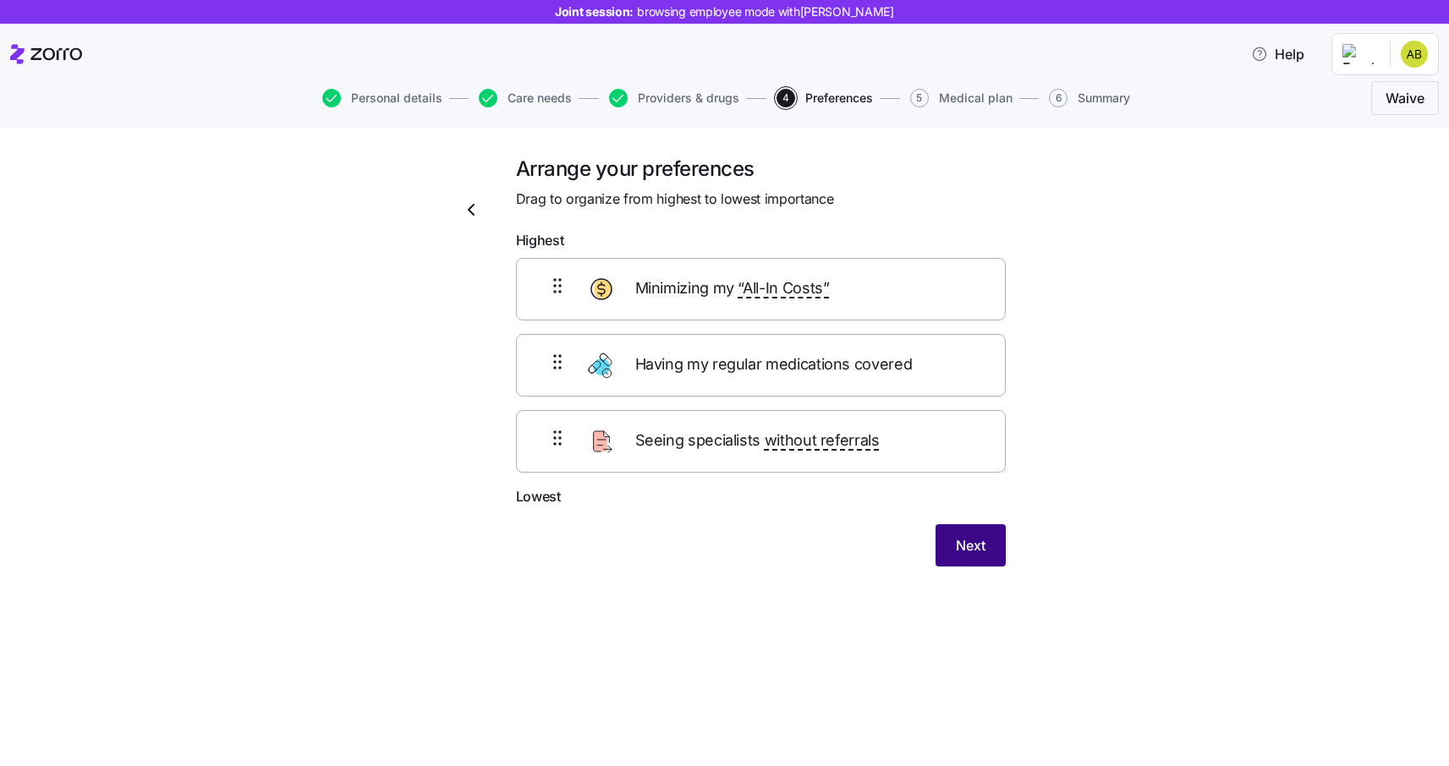
click at [973, 551] on span "Next" at bounding box center [971, 546] width 30 height 20
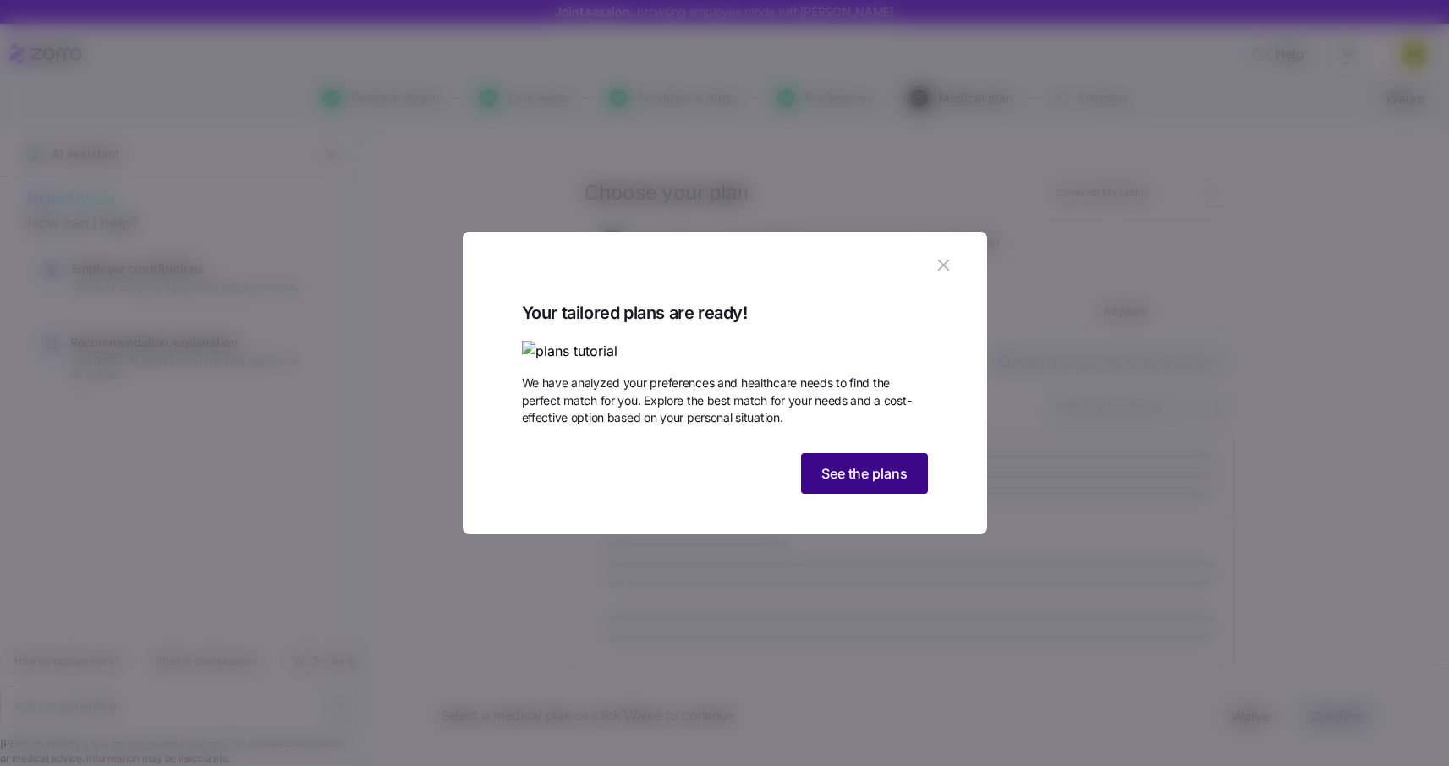
click at [869, 484] on span "See the plans" at bounding box center [864, 474] width 86 height 20
type textarea "x"
